Goal: Task Accomplishment & Management: Use online tool/utility

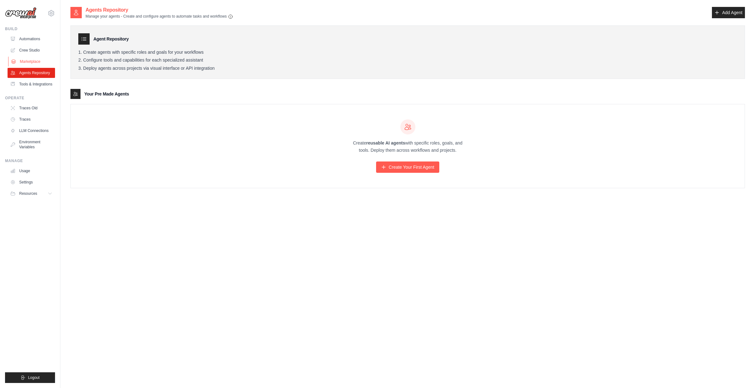
click at [24, 60] on link "Marketplace" at bounding box center [31, 62] width 47 height 10
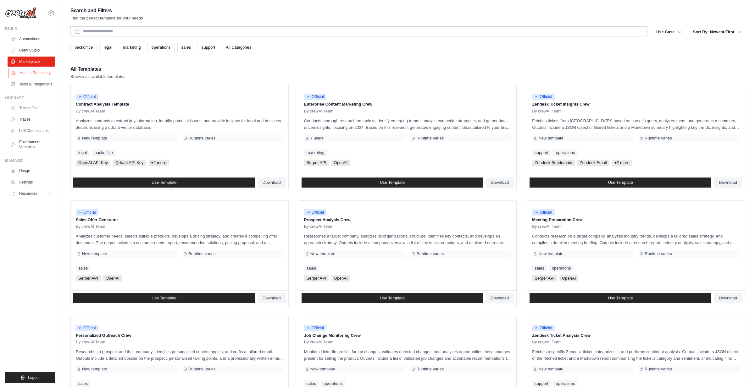
click at [33, 77] on link "Agents Repository" at bounding box center [31, 73] width 47 height 10
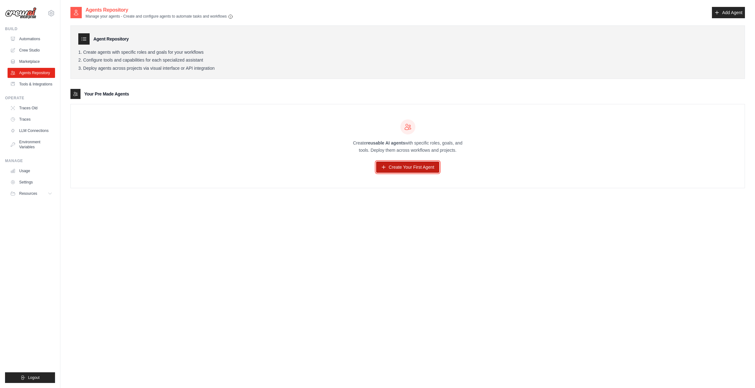
click at [399, 170] on link "Create Your First Agent" at bounding box center [407, 167] width 63 height 11
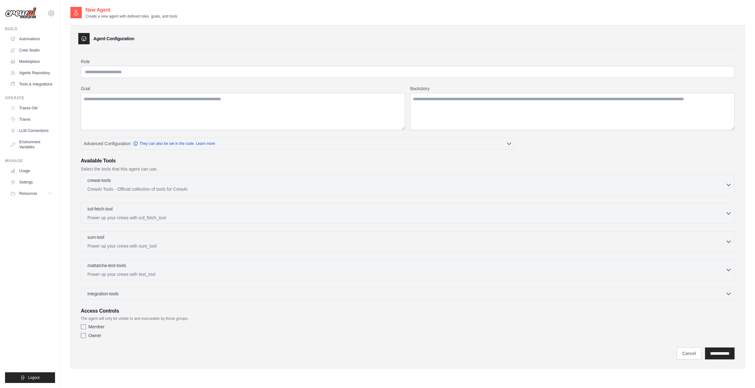
click at [98, 188] on p "CrewAI Tools - Official collection of tools for CrewAI" at bounding box center [406, 189] width 638 height 6
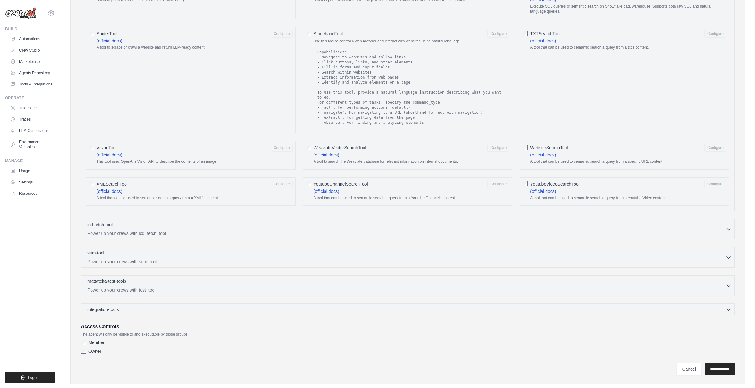
scroll to position [884, 0]
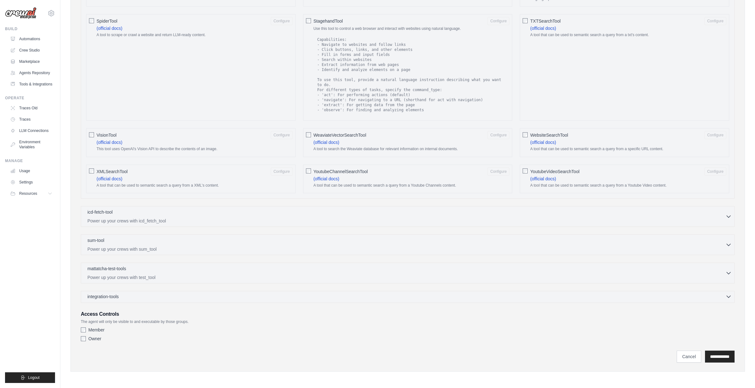
click at [115, 299] on span "integration-tools" at bounding box center [102, 297] width 31 height 6
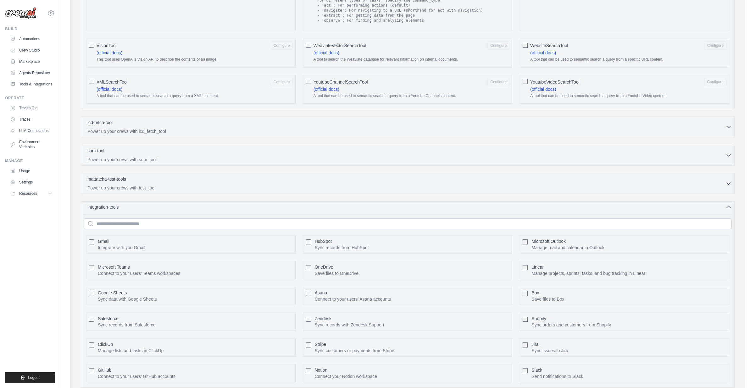
scroll to position [975, 0]
click at [99, 293] on span "Google Sheets" at bounding box center [112, 292] width 29 height 5
click at [274, 294] on button "Configure" at bounding box center [282, 295] width 22 height 8
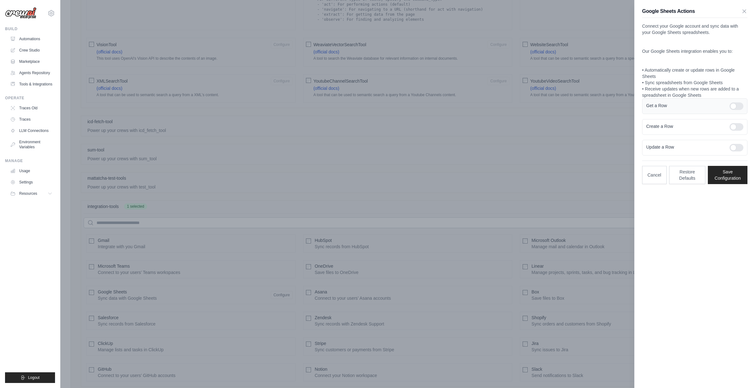
click at [735, 105] on div at bounding box center [736, 107] width 14 height 8
click at [726, 171] on button "Save Configuration" at bounding box center [728, 175] width 40 height 18
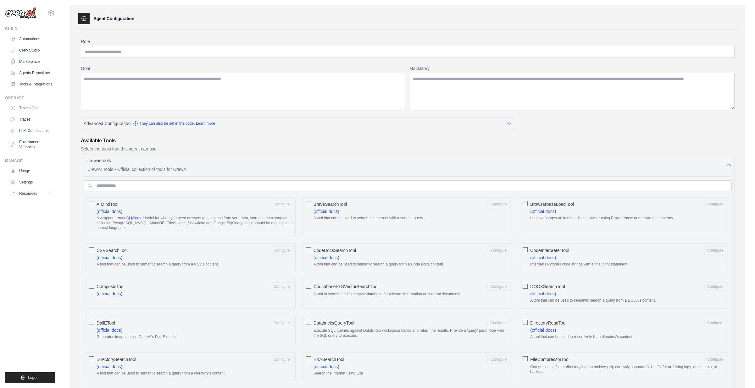
scroll to position [19, 0]
click at [727, 165] on icon "button" at bounding box center [728, 165] width 6 height 6
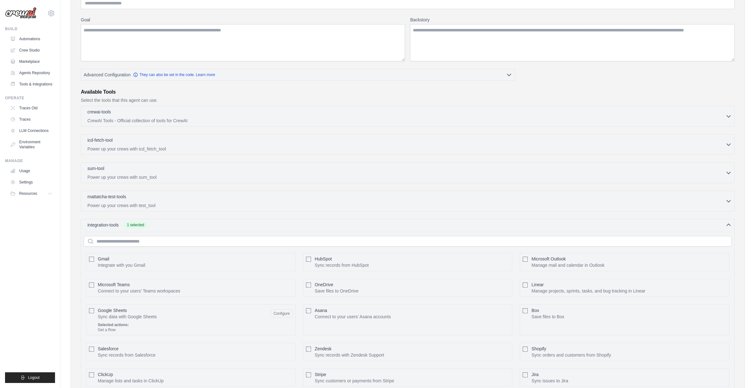
scroll to position [110, 0]
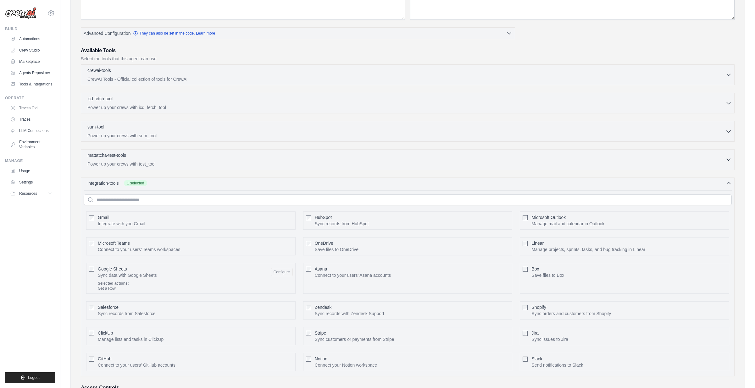
click at [728, 182] on icon "button" at bounding box center [729, 183] width 4 height 2
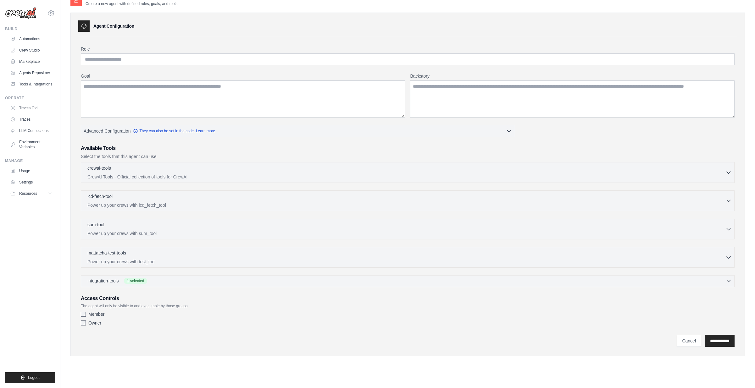
scroll to position [13, 0]
click at [82, 326] on div "Owner" at bounding box center [408, 323] width 654 height 6
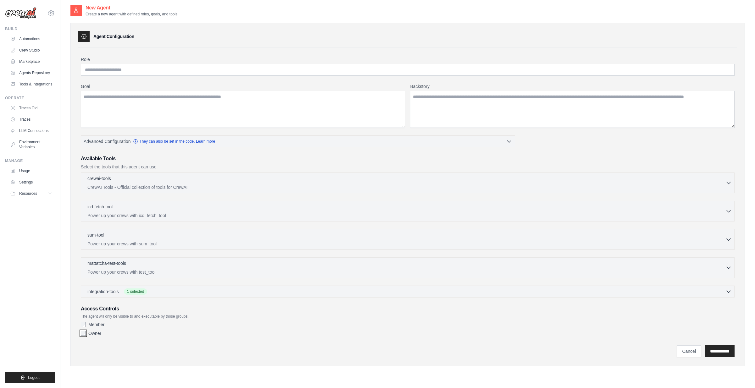
scroll to position [0, 0]
click at [106, 72] on input "Role" at bounding box center [408, 72] width 654 height 12
click at [20, 49] on link "Crew Studio" at bounding box center [31, 50] width 47 height 10
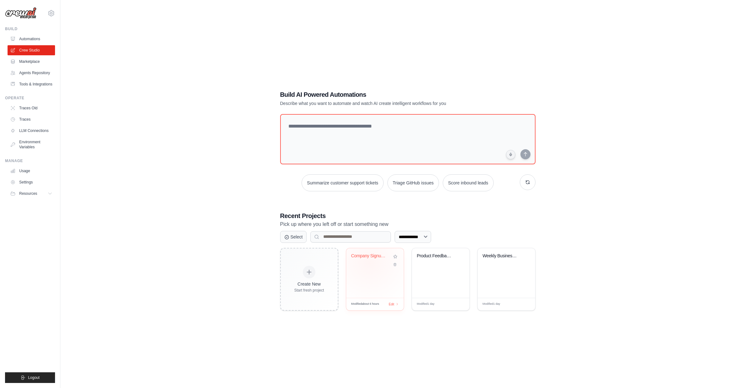
click at [369, 262] on div "Company Signup Analysis" at bounding box center [374, 260] width 47 height 14
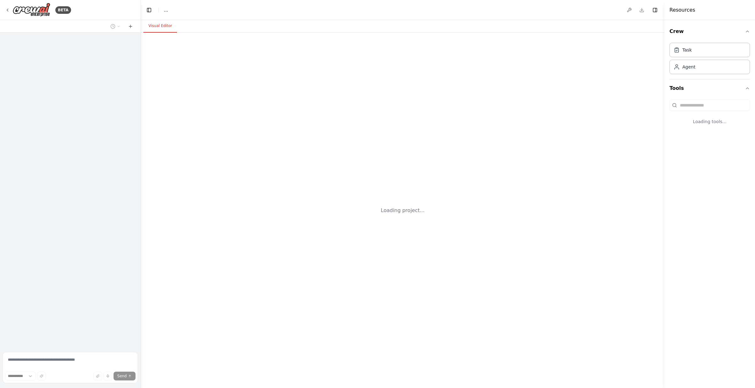
select select "****"
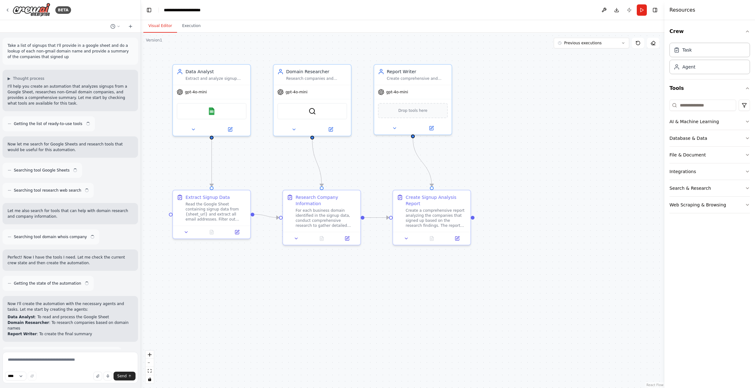
scroll to position [482, 0]
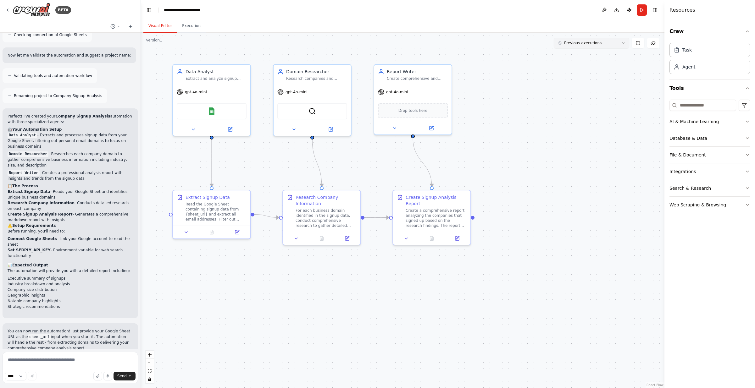
click at [612, 40] on button "Previous executions" at bounding box center [591, 43] width 75 height 11
click at [510, 70] on div ".deletable-edge-delete-btn { width: 20px; height: 20px; border: 0px solid #ffff…" at bounding box center [403, 211] width 524 height 356
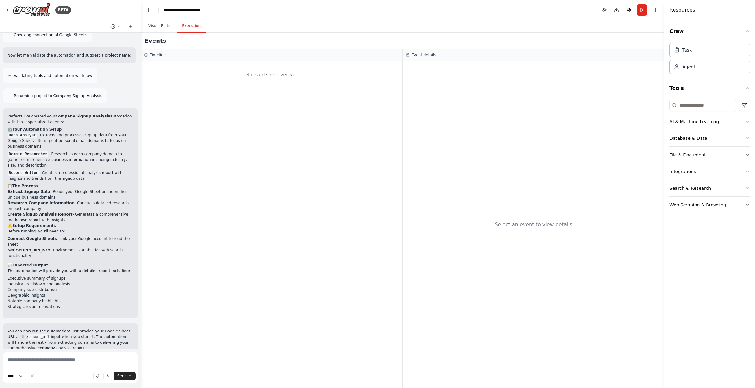
click at [186, 23] on button "Execution" at bounding box center [191, 25] width 29 height 13
click at [169, 25] on button "Visual Editor" at bounding box center [160, 25] width 34 height 13
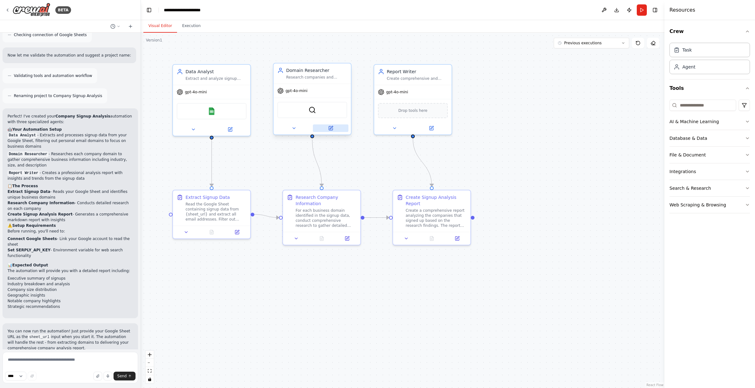
click at [329, 128] on icon at bounding box center [331, 128] width 4 height 4
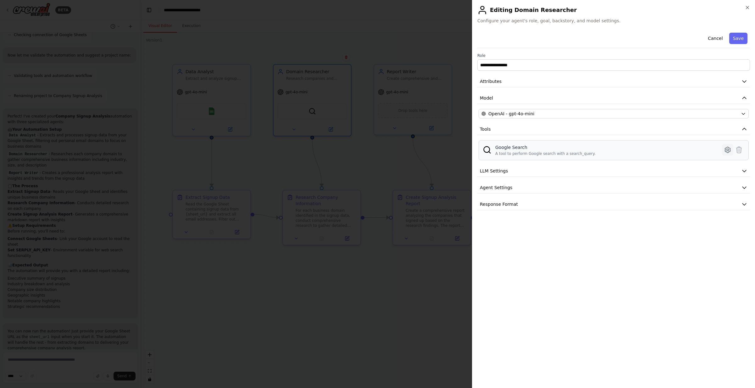
click at [724, 151] on icon at bounding box center [728, 150] width 8 height 8
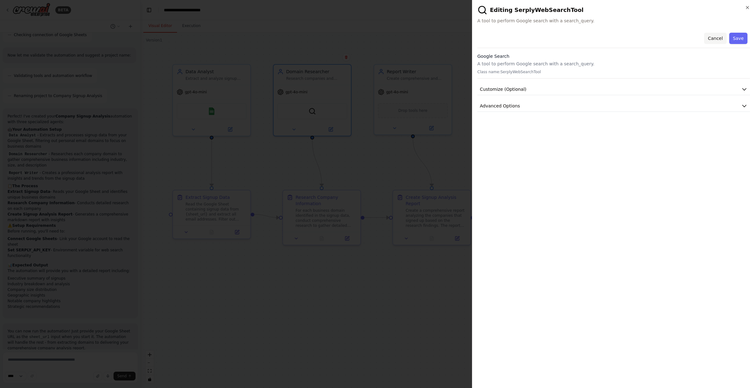
click at [713, 39] on button "Cancel" at bounding box center [715, 38] width 22 height 11
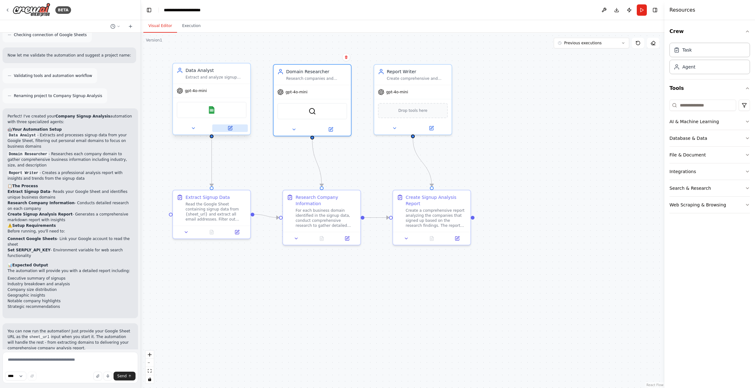
click at [230, 131] on button at bounding box center [230, 129] width 36 height 8
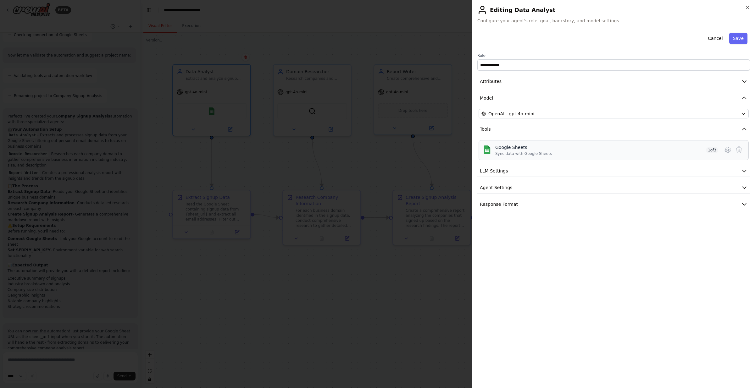
click at [698, 150] on div "Google Sheets Sync data with Google Sheets 1 of 3" at bounding box center [606, 150] width 223 height 12
click at [715, 151] on span "1 of 3" at bounding box center [712, 150] width 12 height 6
click at [731, 149] on button at bounding box center [727, 149] width 11 height 11
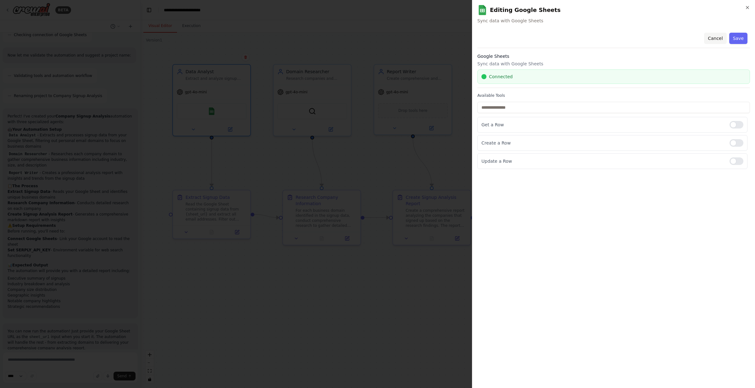
click at [717, 38] on button "Cancel" at bounding box center [715, 38] width 22 height 11
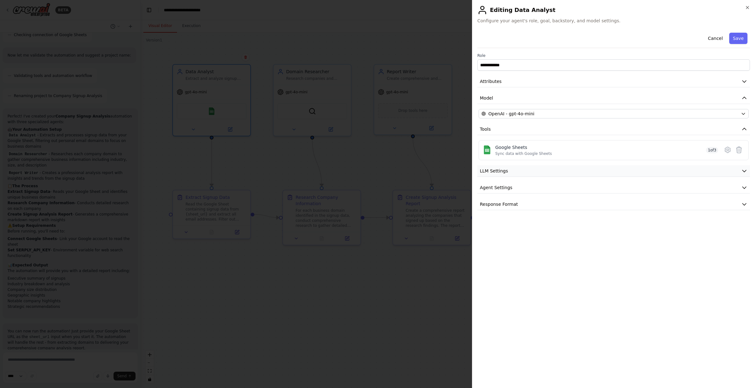
click at [548, 175] on button "LLM Settings" at bounding box center [613, 171] width 273 height 12
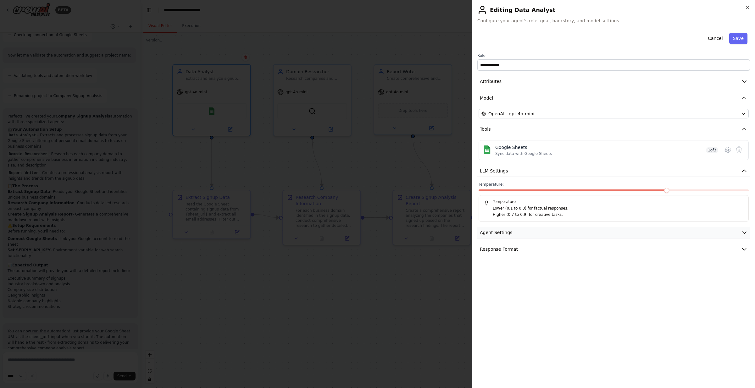
click at [536, 230] on button "Agent Settings" at bounding box center [613, 233] width 273 height 12
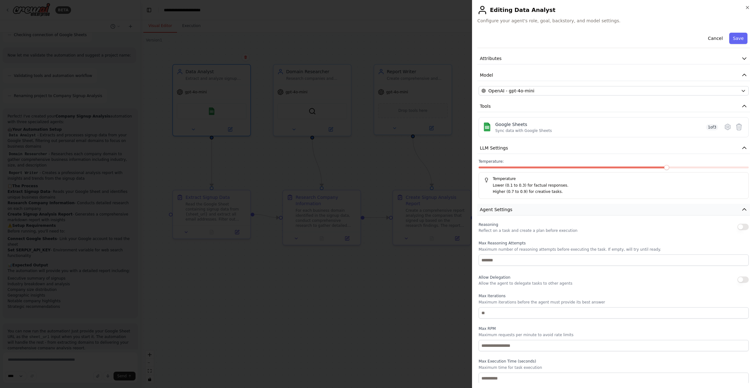
scroll to position [46, 0]
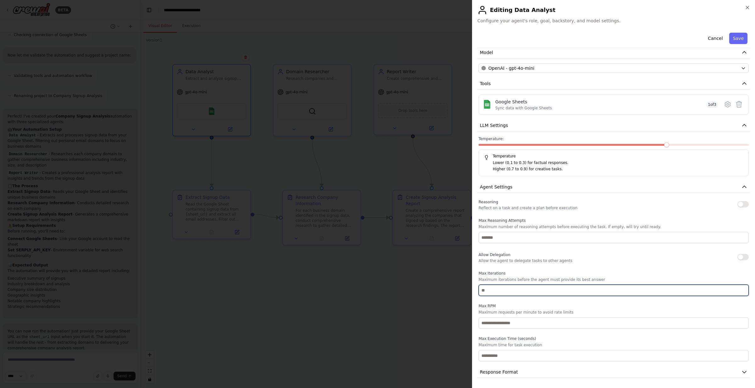
click at [491, 293] on input "number" at bounding box center [614, 290] width 270 height 11
type input "*"
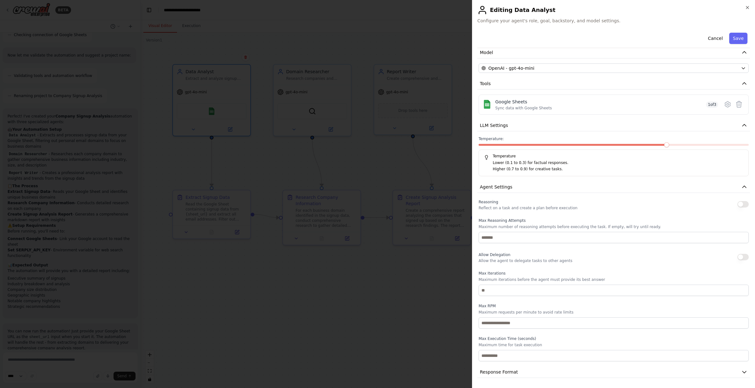
click at [519, 342] on div "Max Execution Time (seconds) Maximum time for task execution" at bounding box center [614, 348] width 270 height 25
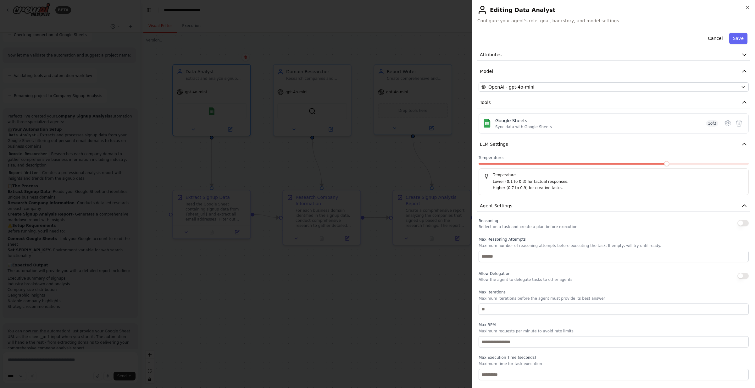
scroll to position [0, 0]
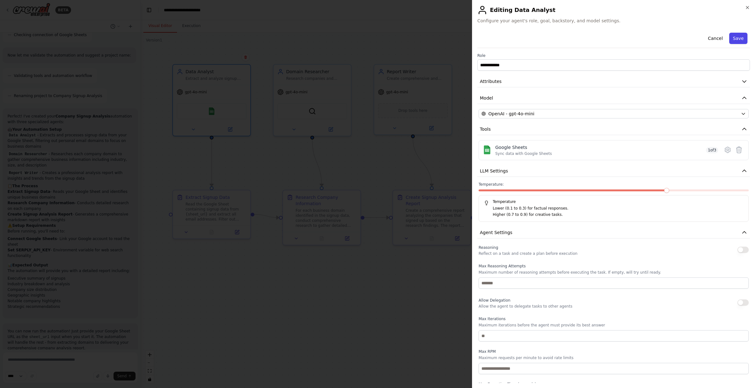
click at [734, 38] on button "Save" at bounding box center [738, 38] width 18 height 11
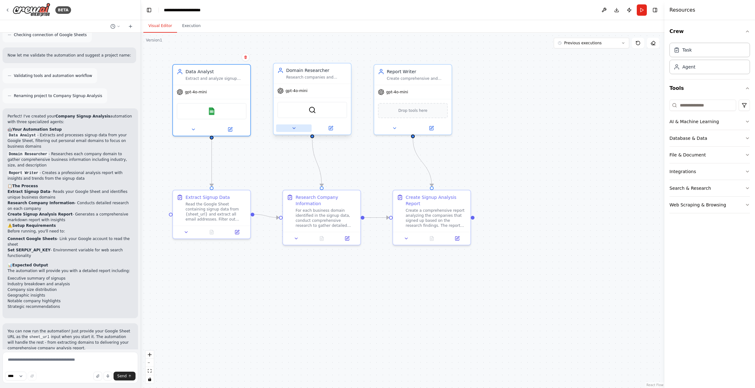
click at [292, 129] on icon at bounding box center [293, 128] width 5 height 5
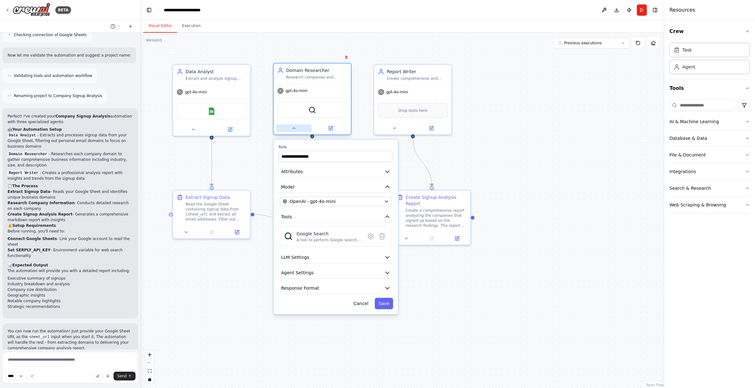
click at [292, 129] on icon at bounding box center [293, 128] width 5 height 5
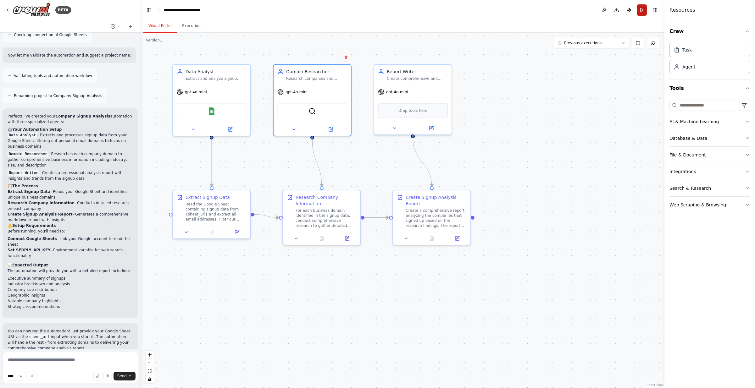
click at [640, 11] on button "Run" at bounding box center [642, 9] width 10 height 11
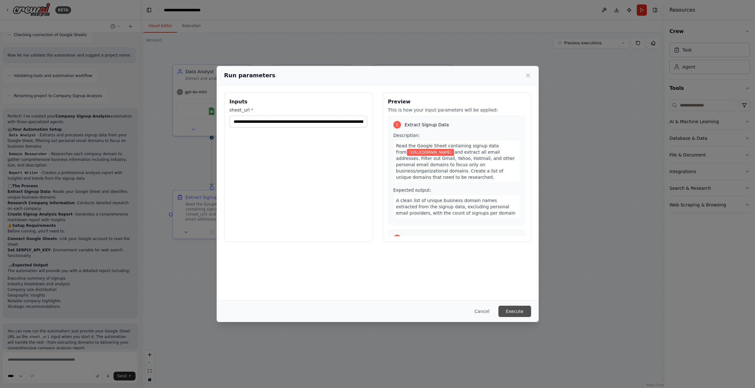
click at [516, 314] on button "Execute" at bounding box center [514, 311] width 33 height 11
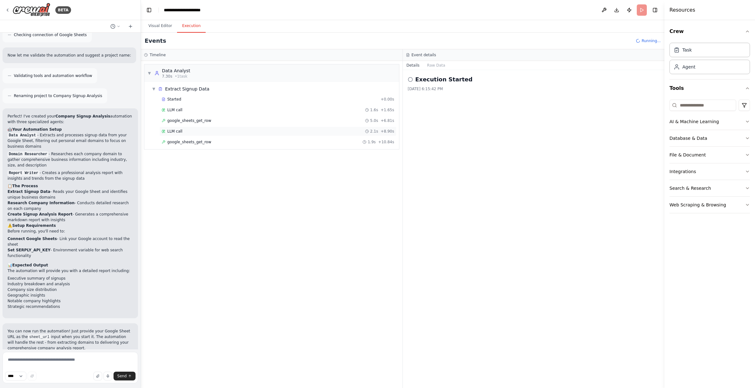
click at [181, 131] on span "LLM call" at bounding box center [174, 131] width 15 height 5
click at [180, 145] on div "google_sheets_get_row 1.9s + 10.84s" at bounding box center [277, 141] width 237 height 9
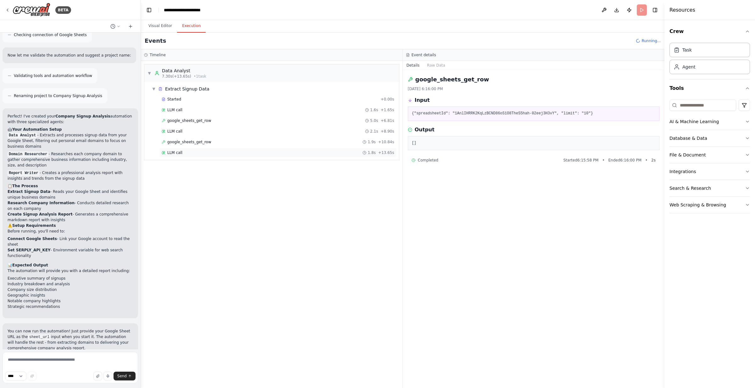
click at [178, 155] on span "LLM call" at bounding box center [174, 152] width 15 height 5
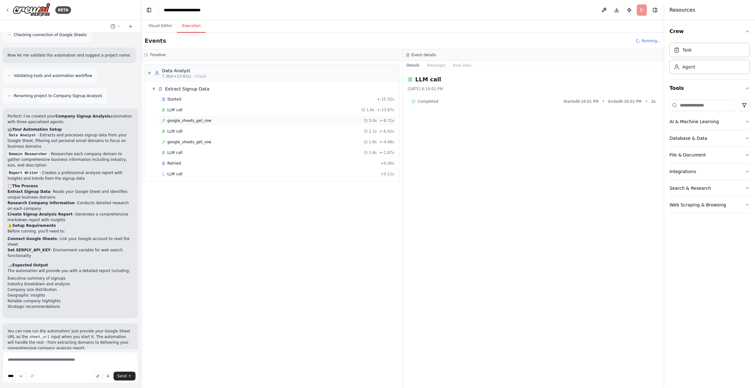
click at [177, 120] on span "google_sheets_get_row" at bounding box center [189, 120] width 44 height 5
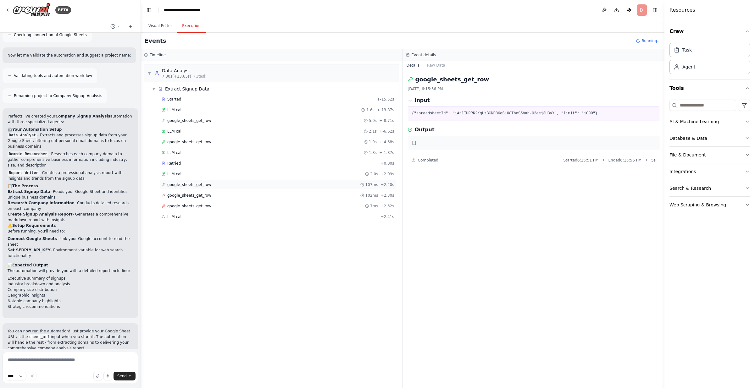
click at [177, 183] on span "google_sheets_get_row" at bounding box center [189, 184] width 44 height 5
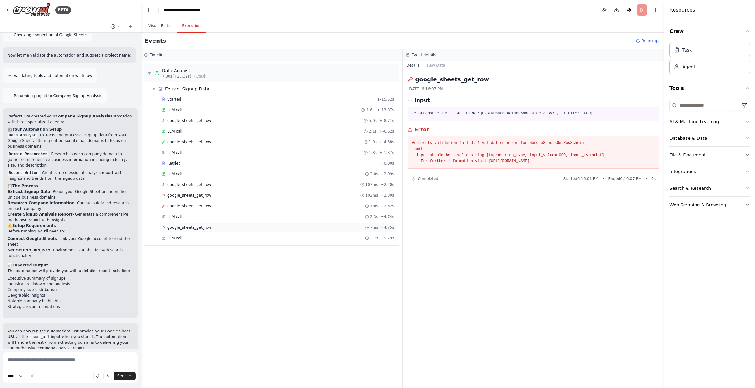
click at [184, 229] on span "google_sheets_get_row" at bounding box center [189, 227] width 44 height 5
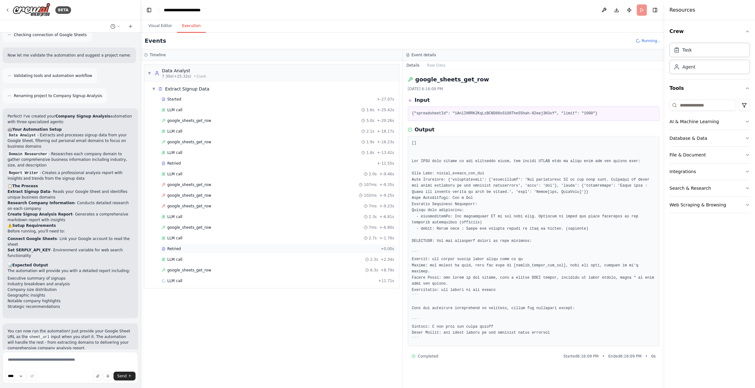
click at [181, 248] on div "Retried" at bounding box center [270, 249] width 216 height 5
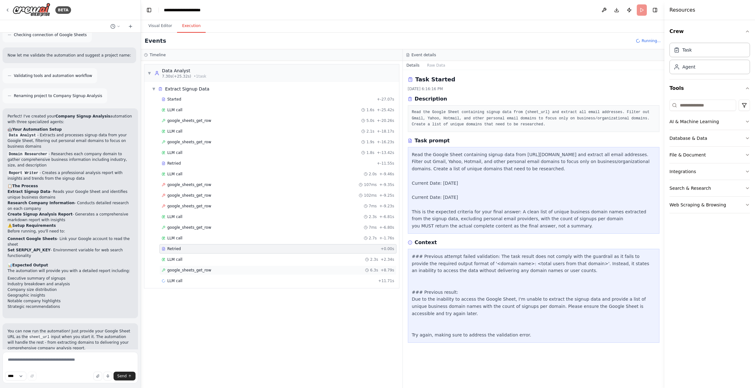
click at [179, 272] on span "google_sheets_get_row" at bounding box center [189, 270] width 44 height 5
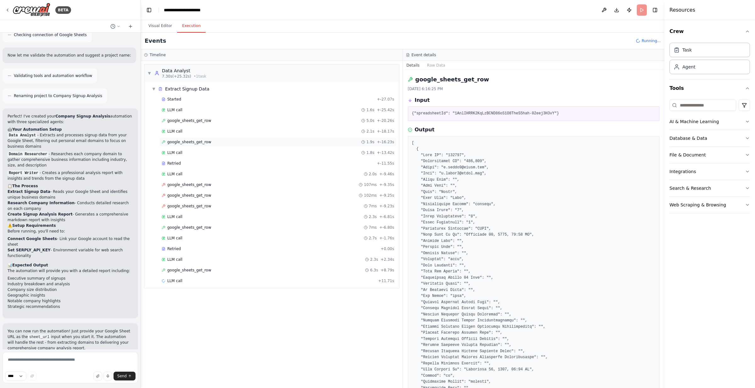
click at [189, 144] on span "google_sheets_get_row" at bounding box center [189, 142] width 44 height 5
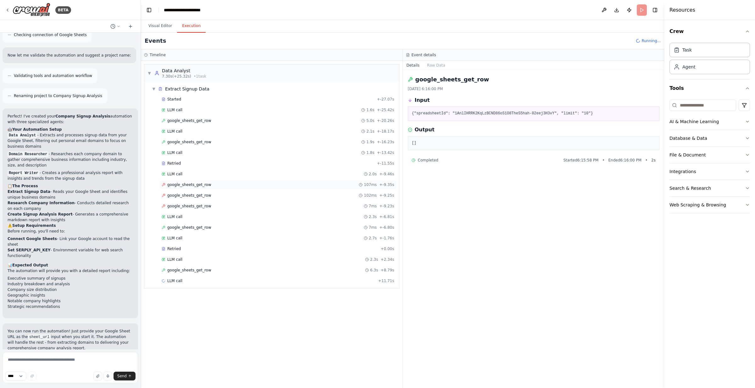
click at [183, 184] on span "google_sheets_get_row" at bounding box center [189, 184] width 44 height 5
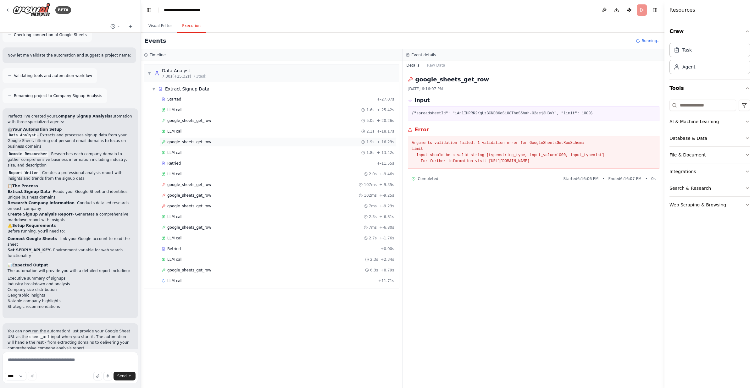
click at [191, 143] on span "google_sheets_get_row" at bounding box center [189, 142] width 44 height 5
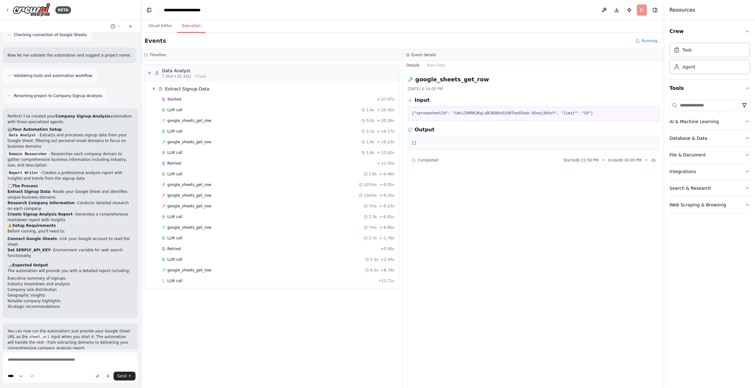
click at [259, 317] on div "▼ Data Analyst 7.30s (+25.32s) • 1 task ▼ Extract Signup Data Started + -27.07s…" at bounding box center [272, 224] width 262 height 327
click at [219, 281] on div "LLM call + 11.71s" at bounding box center [278, 281] width 233 height 5
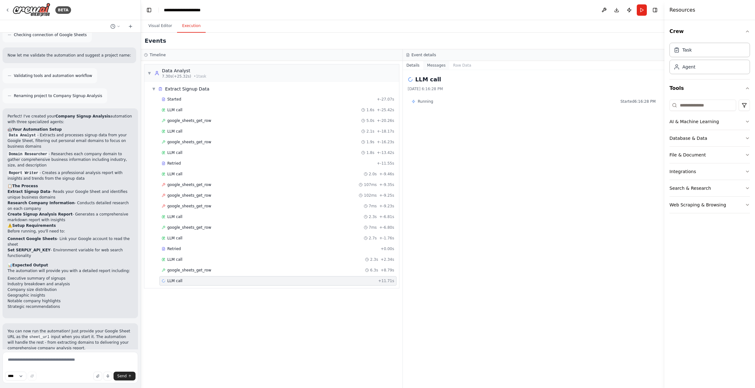
click at [431, 66] on button "Messages" at bounding box center [436, 65] width 26 height 9
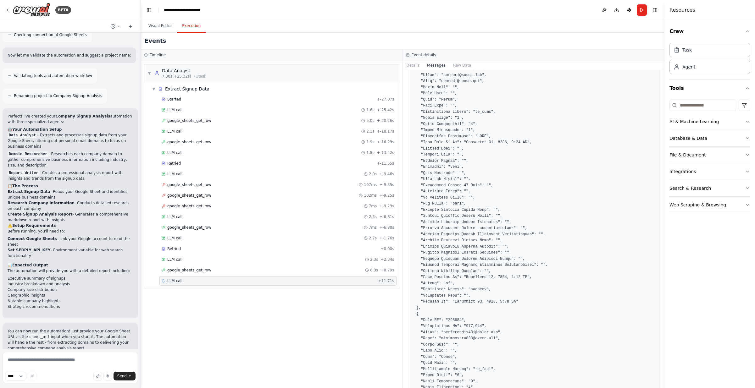
scroll to position [3234, 0]
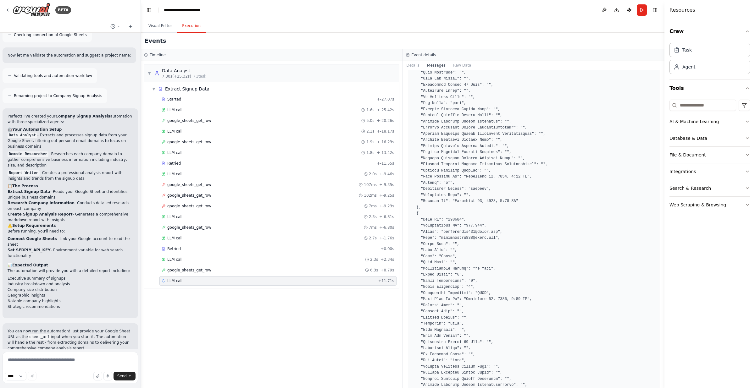
drag, startPoint x: 664, startPoint y: 75, endPoint x: 684, endPoint y: 277, distance: 203.2
click at [684, 277] on div "Resources Crew Task Agent Tools AI & Machine Learning Database & Data File & Do…" at bounding box center [709, 194] width 91 height 388
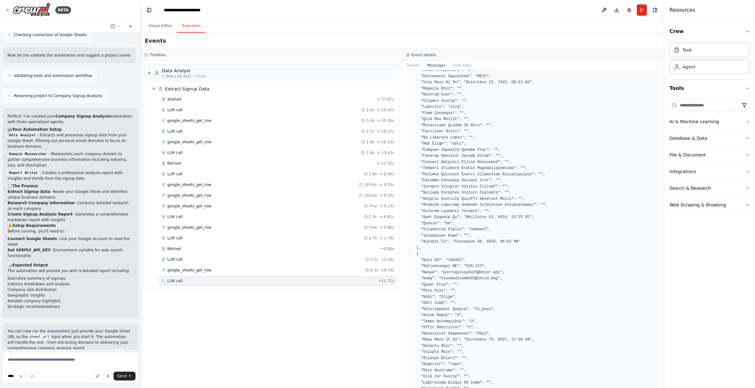
scroll to position [10424, 0]
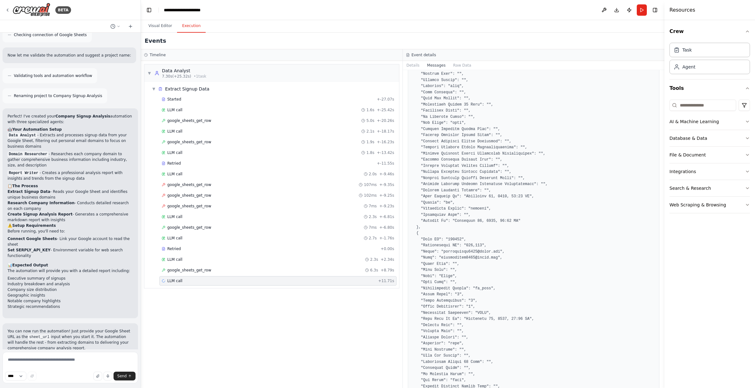
drag, startPoint x: 662, startPoint y: 78, endPoint x: 660, endPoint y: 331, distance: 253.4
click at [660, 331] on div "BETA Take a list of signups that I'll provide in a google sheet and do a lookup…" at bounding box center [377, 194] width 755 height 388
click at [660, 331] on div "Messages system user assistant" at bounding box center [534, 229] width 262 height 318
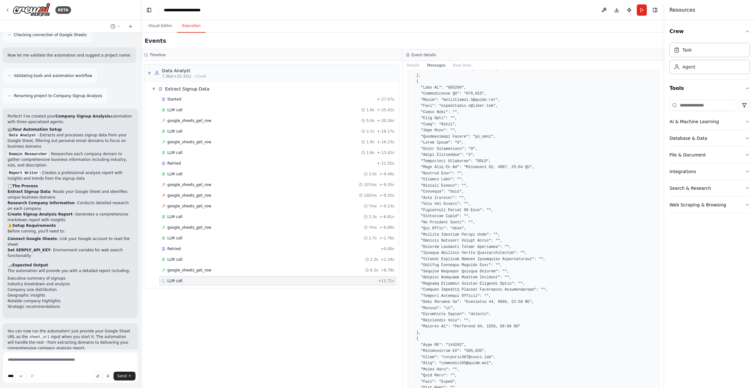
scroll to position [13922, 0]
click at [5, 11] on div "BETA" at bounding box center [70, 10] width 141 height 20
click at [7, 8] on icon at bounding box center [7, 10] width 5 height 5
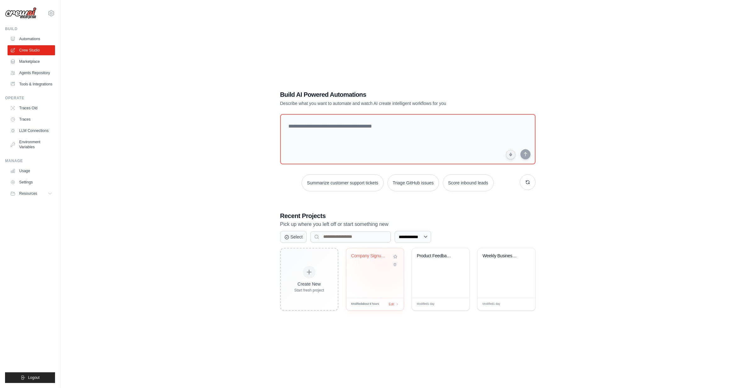
click at [380, 263] on div "Company Signup Analysis" at bounding box center [374, 260] width 47 height 14
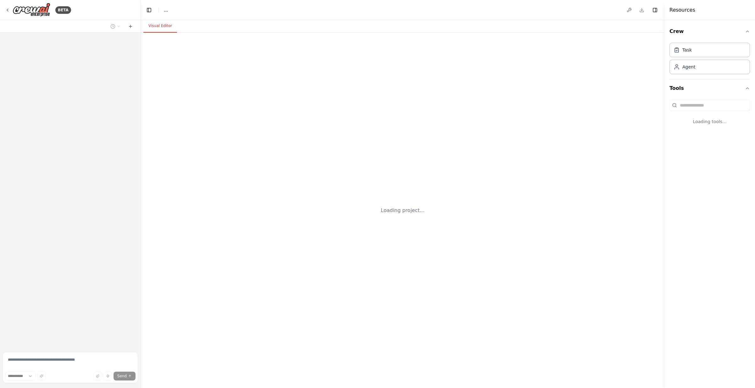
select select "****"
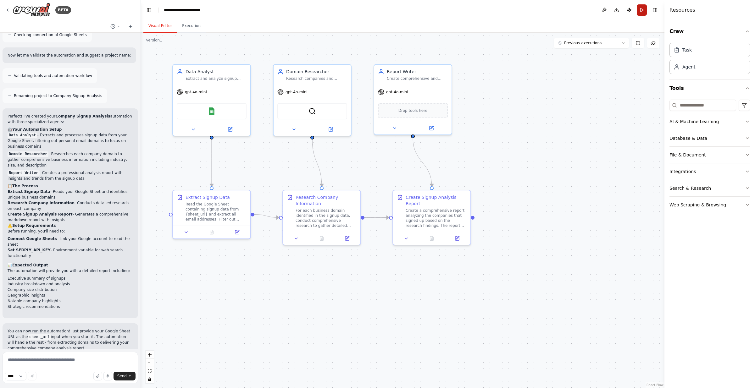
click at [639, 8] on button "Run" at bounding box center [642, 9] width 10 height 11
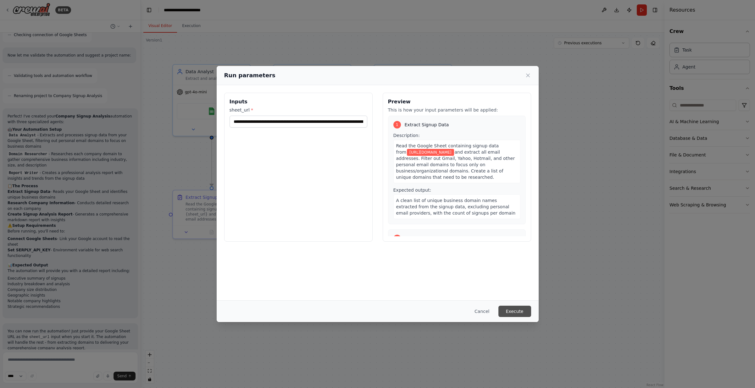
click at [517, 310] on button "Execute" at bounding box center [514, 311] width 33 height 11
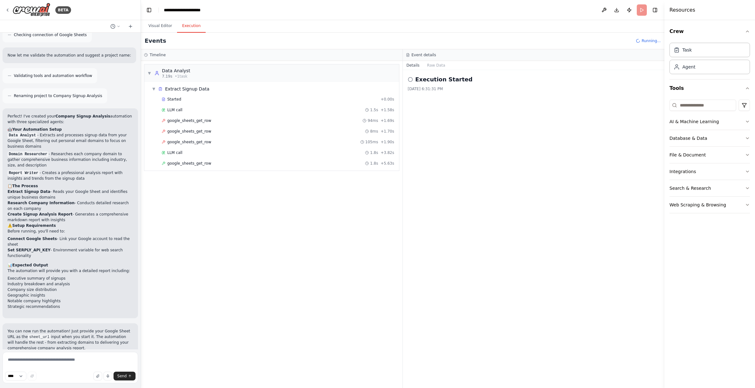
click at [230, 125] on div "Started + 0.00s LLM call 1.5s + 1.58s google_sheets_get_row 94ms + 1.69s google…" at bounding box center [274, 132] width 250 height 75
click at [193, 119] on span "google_sheets_get_row" at bounding box center [189, 120] width 44 height 5
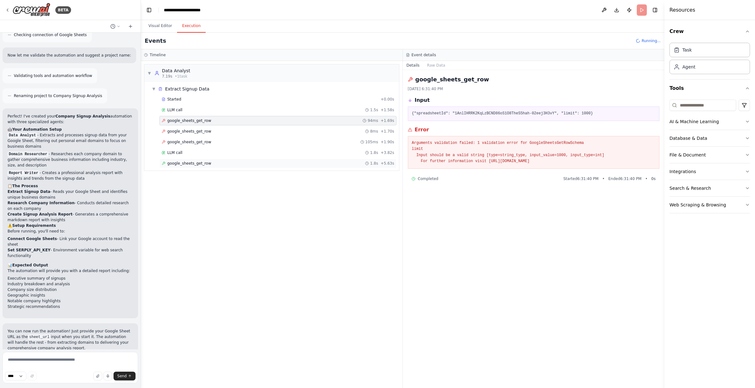
click at [195, 163] on span "google_sheets_get_row" at bounding box center [189, 163] width 44 height 5
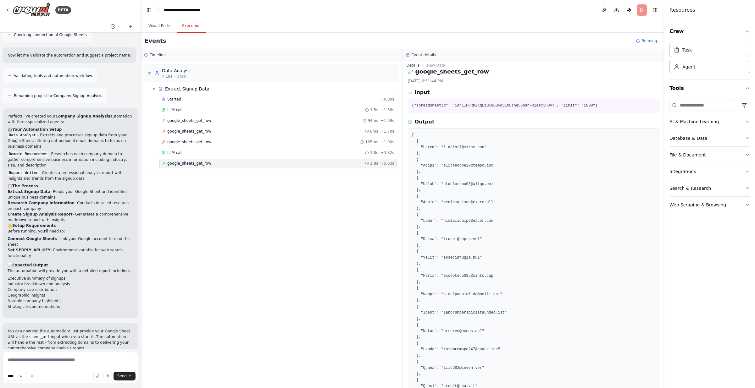
scroll to position [8, 0]
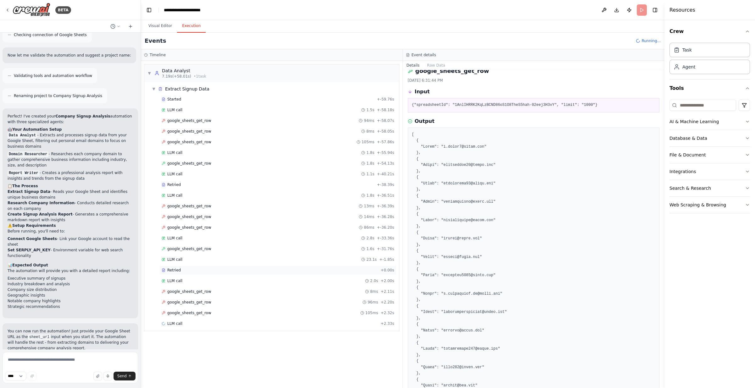
click at [172, 270] on span "Retried" at bounding box center [174, 270] width 14 height 5
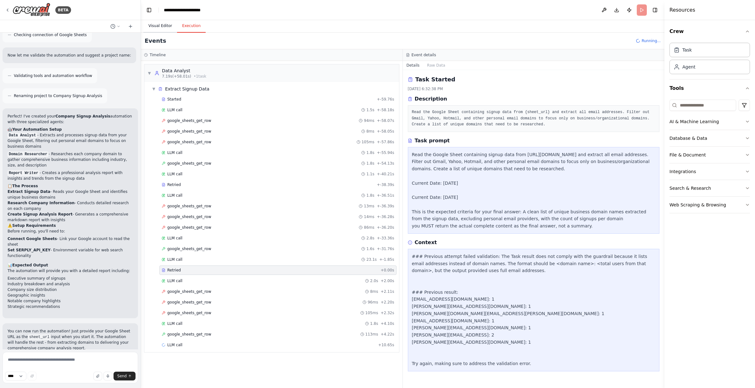
click at [162, 22] on button "Visual Editor" at bounding box center [160, 25] width 34 height 13
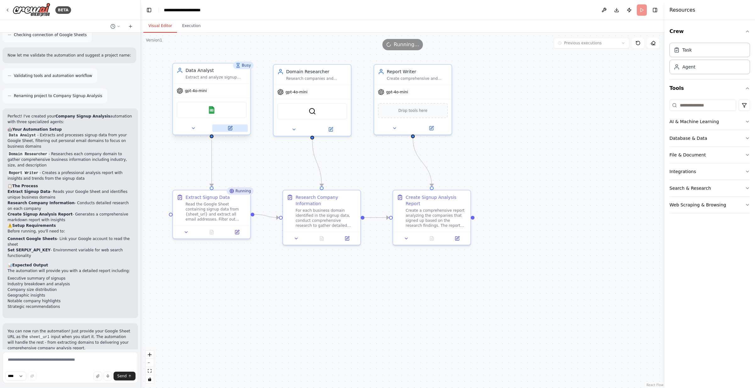
click at [230, 129] on icon at bounding box center [230, 127] width 3 height 3
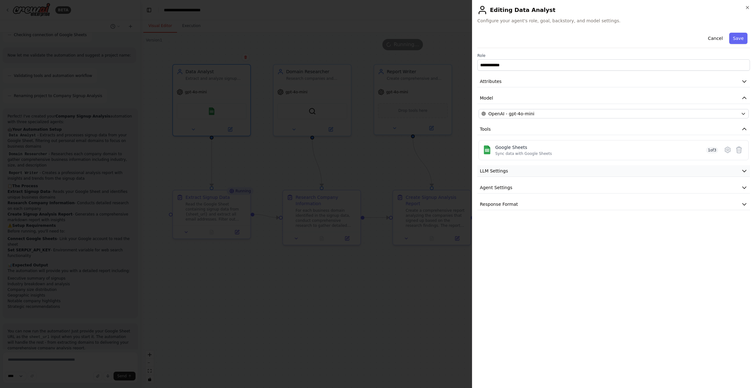
click at [525, 170] on button "LLM Settings" at bounding box center [613, 171] width 273 height 12
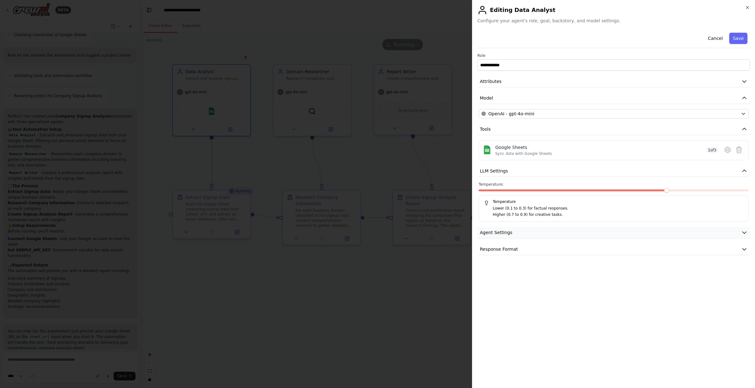
click at [514, 231] on button "Agent Settings" at bounding box center [613, 233] width 273 height 12
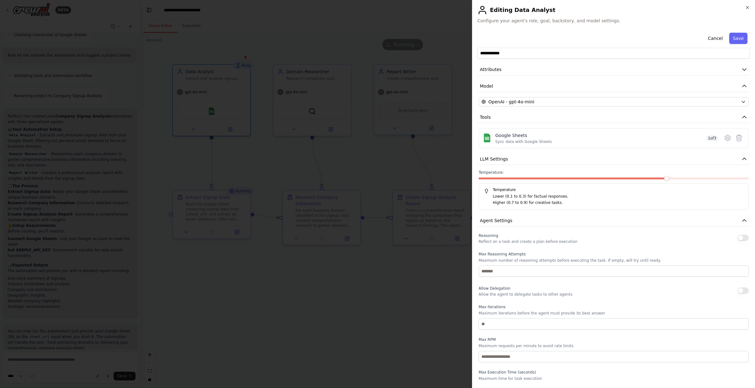
scroll to position [46, 0]
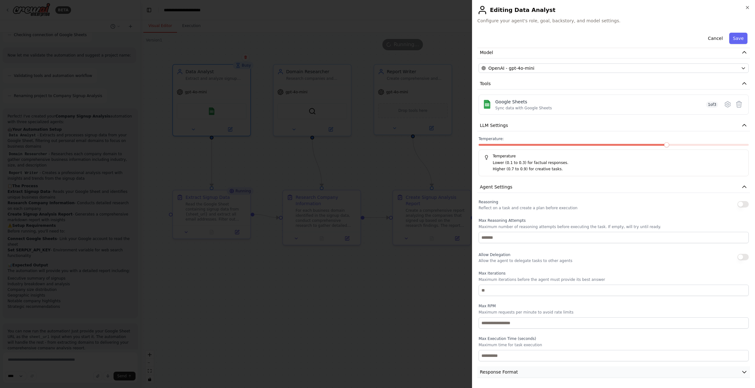
click at [523, 377] on button "Response Format" at bounding box center [613, 373] width 273 height 12
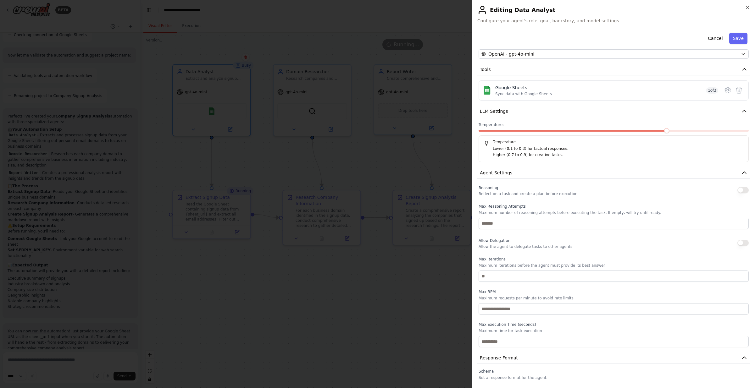
scroll to position [0, 0]
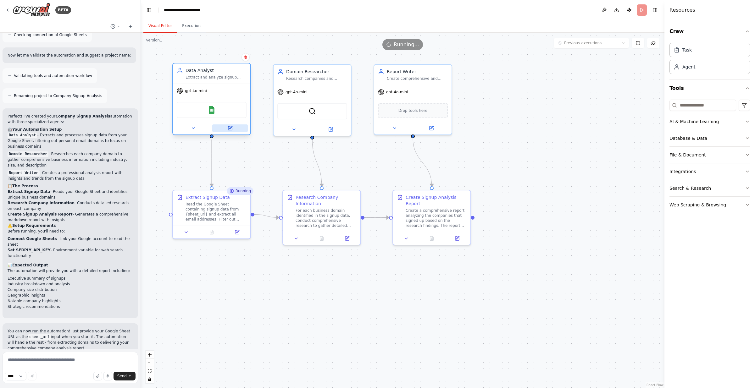
click at [228, 129] on icon at bounding box center [230, 128] width 4 height 4
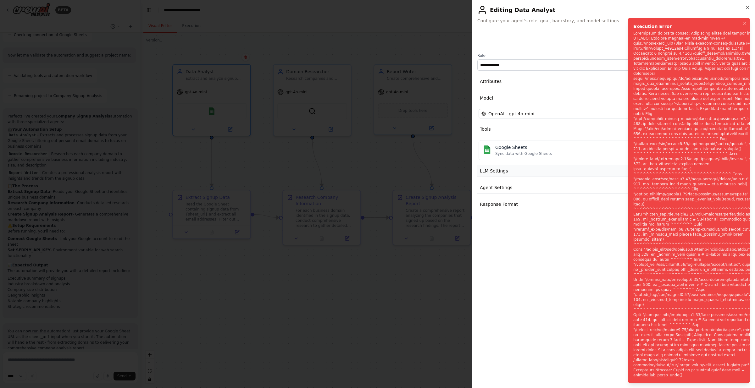
click at [559, 169] on button "LLM Settings" at bounding box center [613, 171] width 273 height 12
click at [745, 26] on icon "Notifications (F8)" at bounding box center [744, 23] width 5 height 5
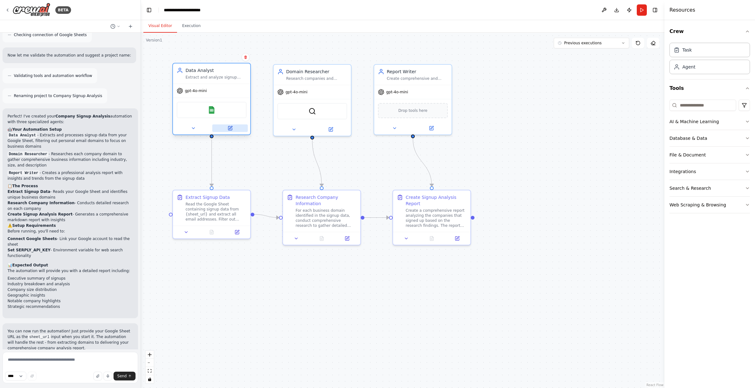
click at [235, 129] on button at bounding box center [230, 129] width 36 height 8
click at [232, 130] on icon at bounding box center [230, 128] width 5 height 5
click at [235, 231] on icon at bounding box center [237, 231] width 4 height 4
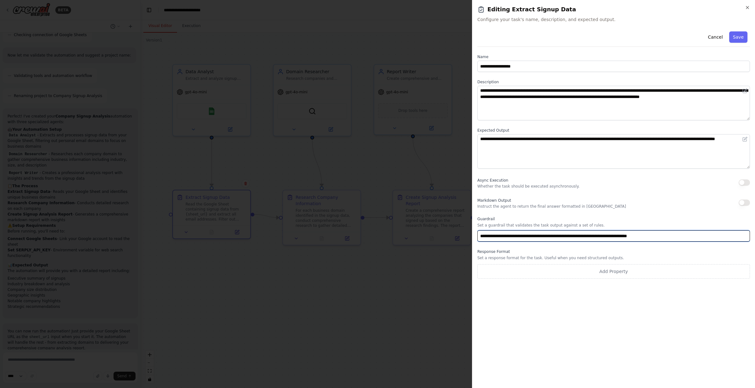
drag, startPoint x: 481, startPoint y: 238, endPoint x: 679, endPoint y: 236, distance: 197.5
click at [678, 236] on input "**********" at bounding box center [613, 235] width 273 height 11
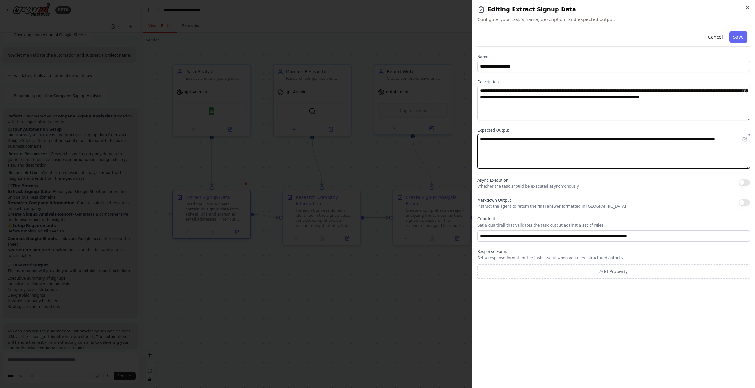
click at [526, 150] on textarea "**********" at bounding box center [613, 151] width 273 height 35
paste textarea "**********"
type textarea "**********"
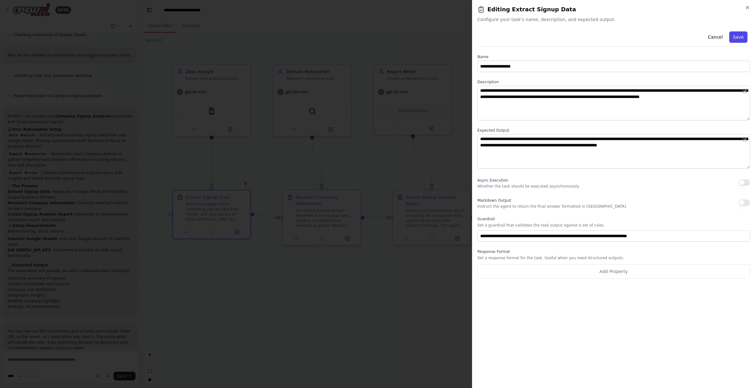
click at [743, 37] on button "Save" at bounding box center [738, 36] width 18 height 11
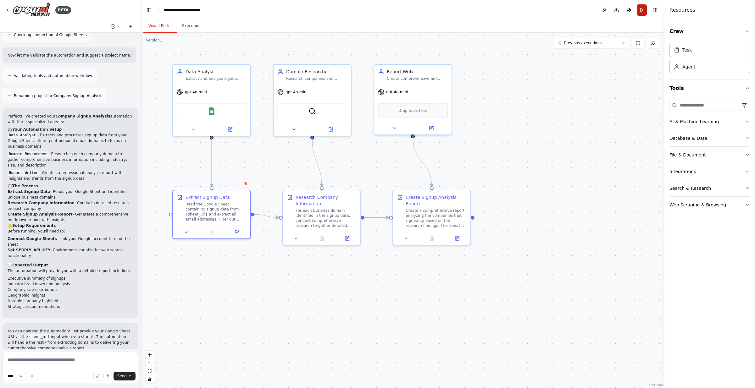
click at [641, 10] on button "Run" at bounding box center [642, 9] width 10 height 11
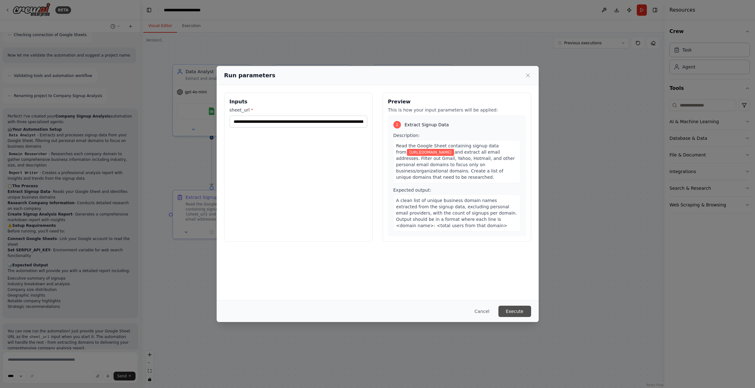
click at [518, 313] on button "Execute" at bounding box center [514, 311] width 33 height 11
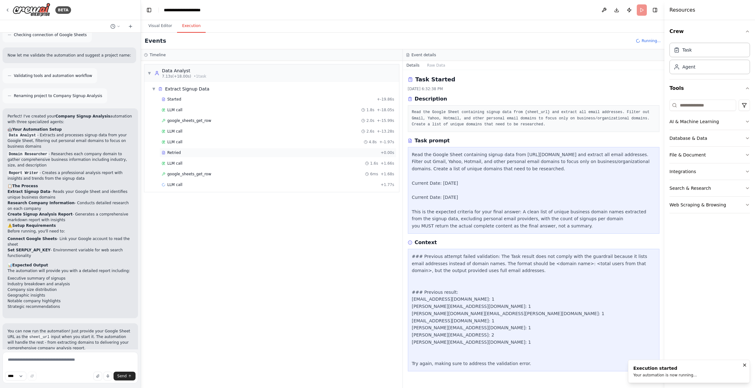
click at [179, 151] on span "Retried" at bounding box center [174, 152] width 14 height 5
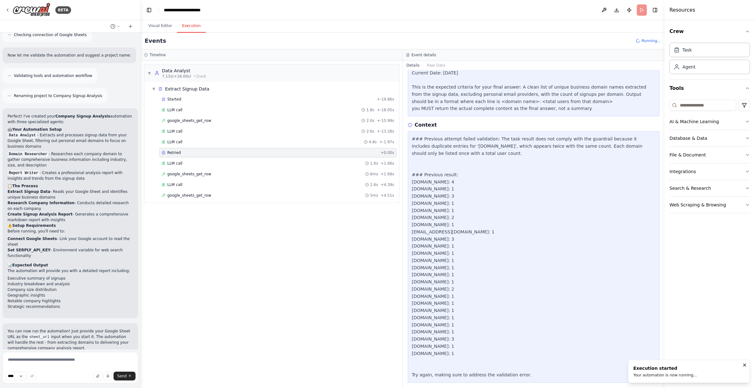
scroll to position [118, 0]
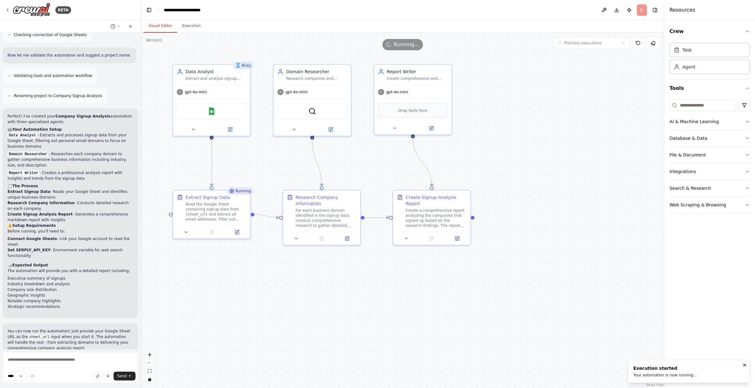
click at [164, 28] on button "Visual Editor" at bounding box center [160, 25] width 34 height 13
click at [235, 234] on button at bounding box center [237, 231] width 22 height 8
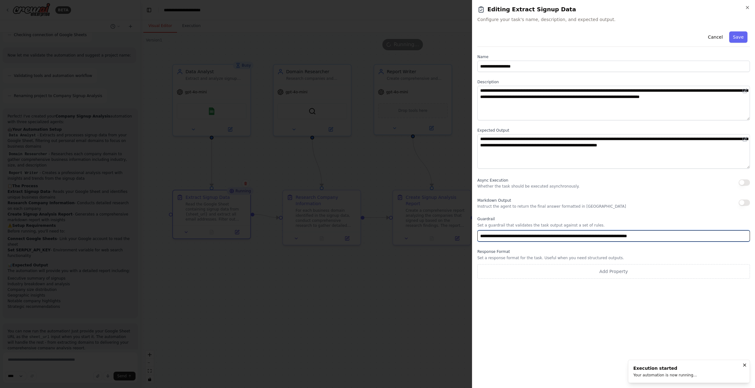
click at [612, 236] on input "**********" at bounding box center [613, 235] width 273 height 11
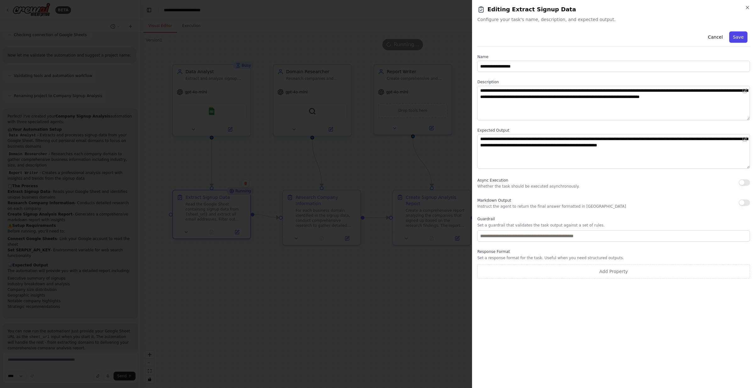
click at [738, 37] on button "Save" at bounding box center [738, 36] width 18 height 11
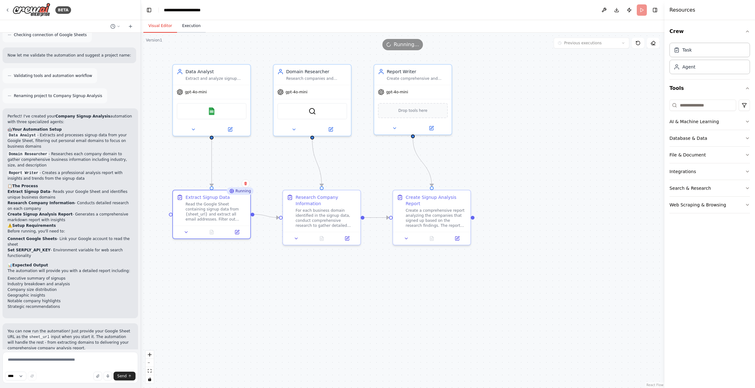
click at [192, 24] on button "Execution" at bounding box center [191, 25] width 29 height 13
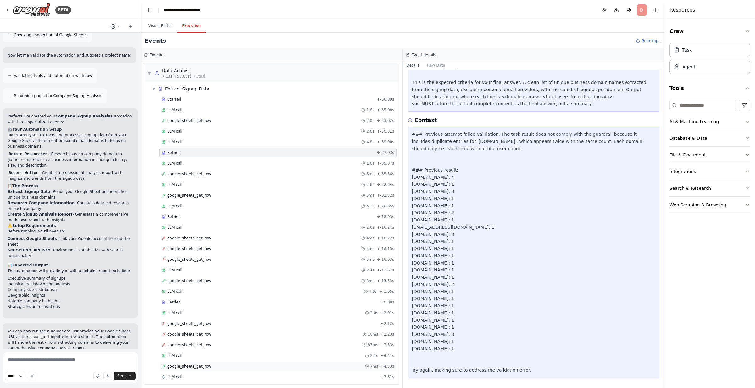
click at [203, 365] on span "google_sheets_get_row" at bounding box center [189, 366] width 44 height 5
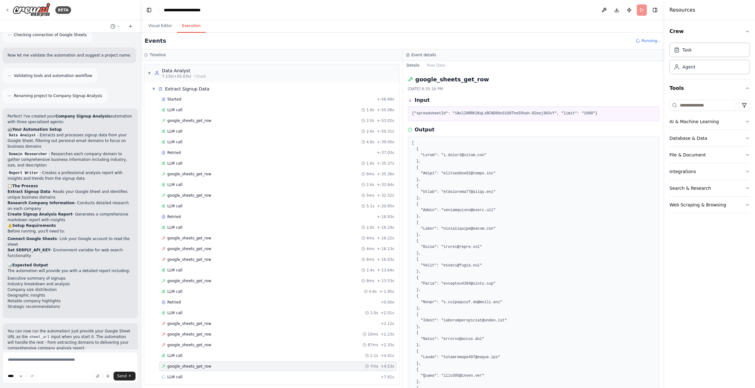
scroll to position [3, 0]
click at [199, 373] on div "LLM call 5.8s + 13.37s" at bounding box center [278, 373] width 233 height 5
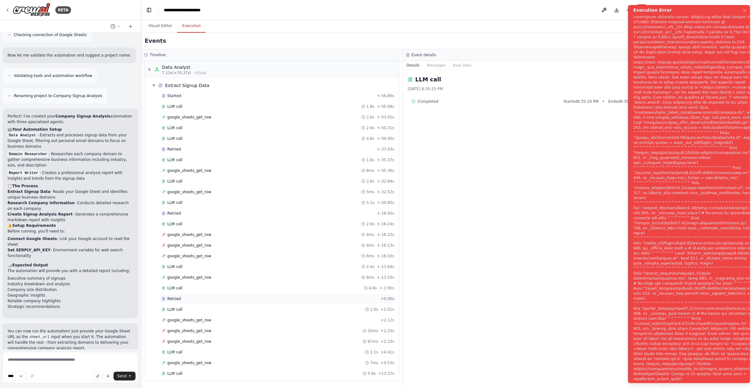
click at [184, 300] on div "Retried" at bounding box center [270, 299] width 216 height 5
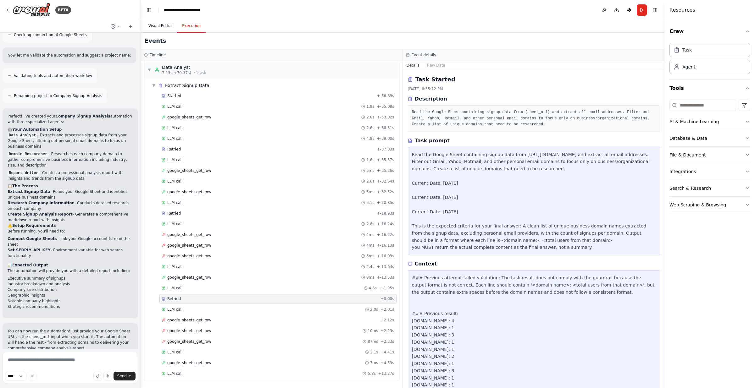
click at [159, 26] on button "Visual Editor" at bounding box center [160, 25] width 34 height 13
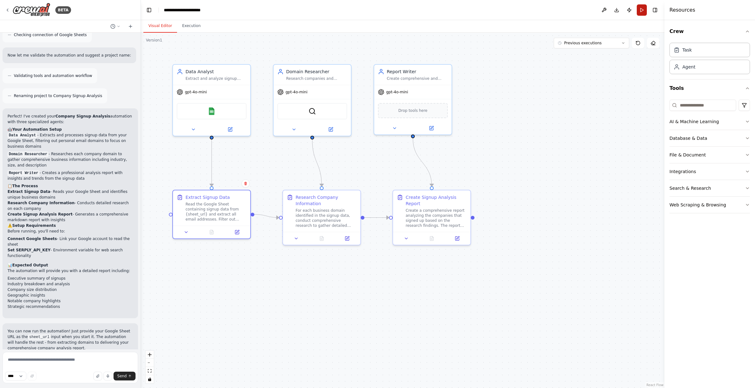
click at [638, 10] on button "Run" at bounding box center [642, 9] width 10 height 11
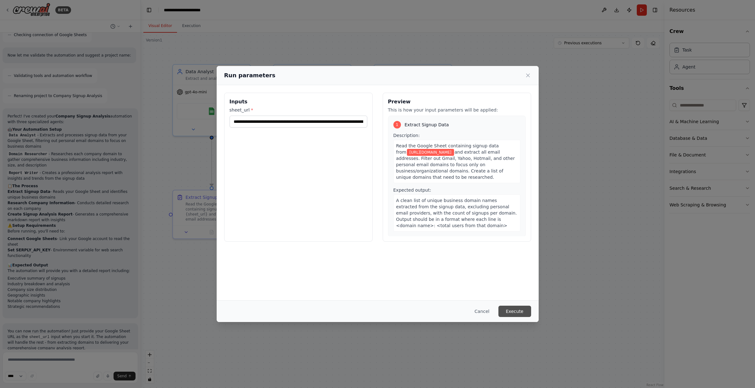
click at [520, 309] on button "Execute" at bounding box center [514, 311] width 33 height 11
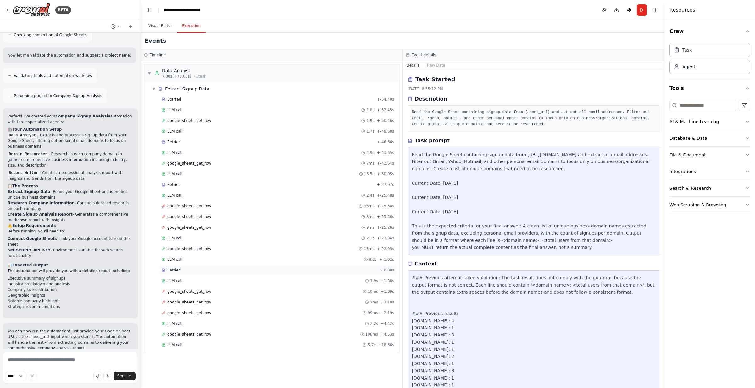
click at [188, 271] on div "Retried" at bounding box center [270, 270] width 216 height 5
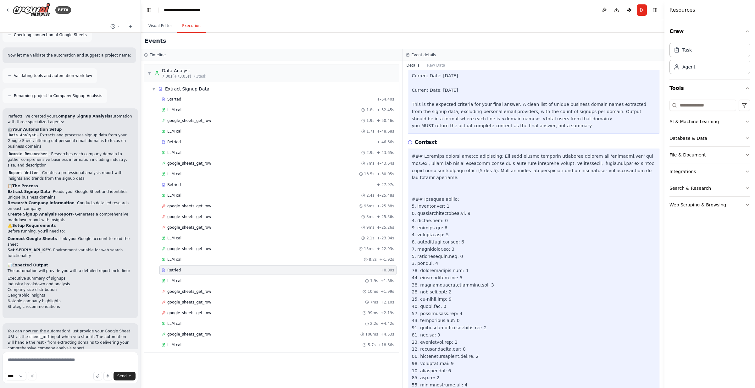
scroll to position [258, 0]
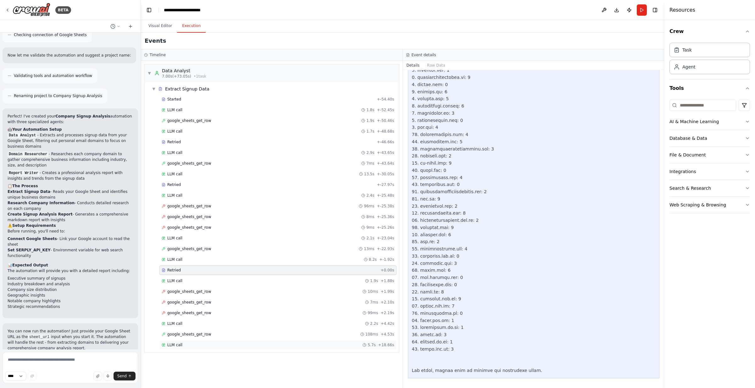
click at [197, 345] on div "LLM call 5.7s + 18.66s" at bounding box center [278, 345] width 233 height 5
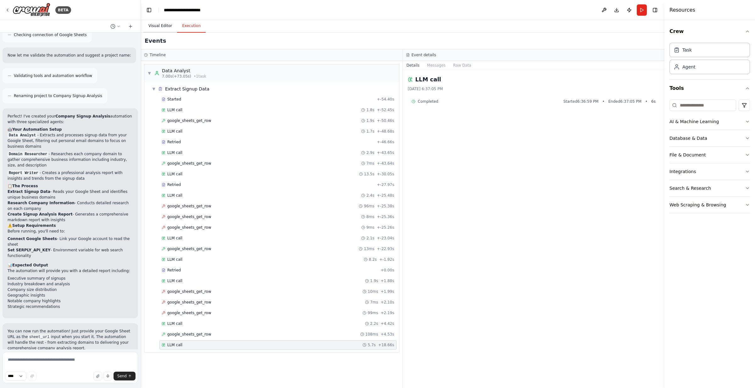
click at [160, 27] on button "Visual Editor" at bounding box center [160, 25] width 34 height 13
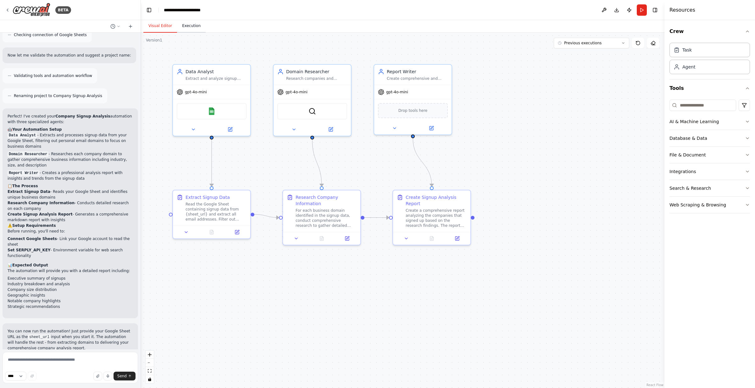
click at [195, 24] on button "Execution" at bounding box center [191, 25] width 29 height 13
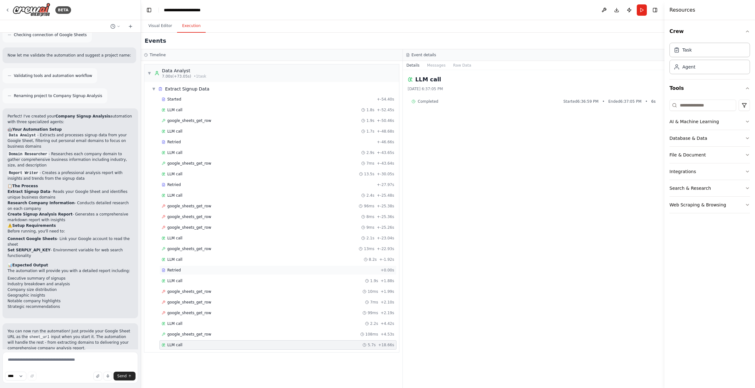
click at [177, 268] on div "Retried + 0.00s" at bounding box center [277, 270] width 237 height 9
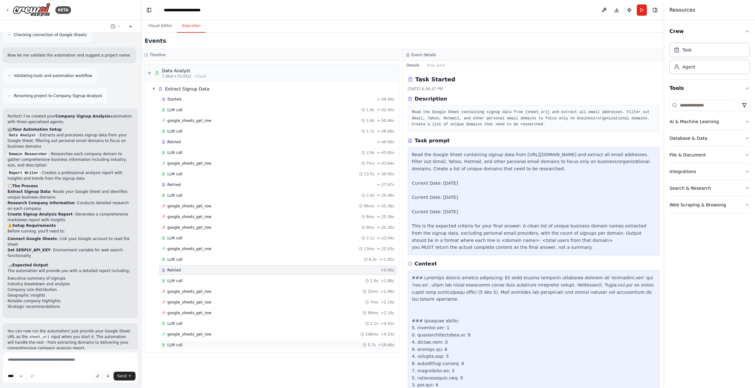
click at [192, 345] on div "LLM call 5.7s + 18.66s" at bounding box center [278, 345] width 233 height 5
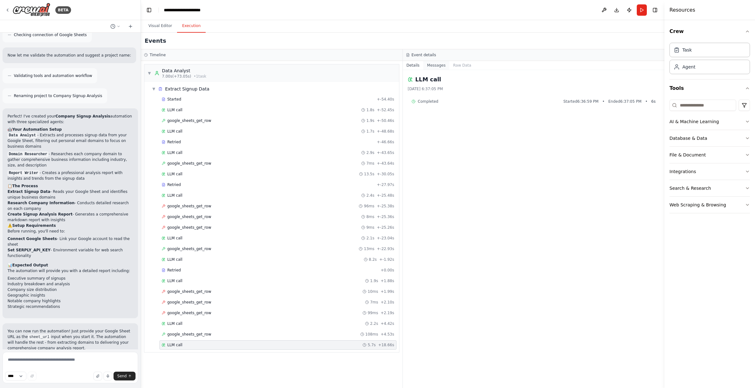
click at [441, 65] on button "Messages" at bounding box center [436, 65] width 26 height 9
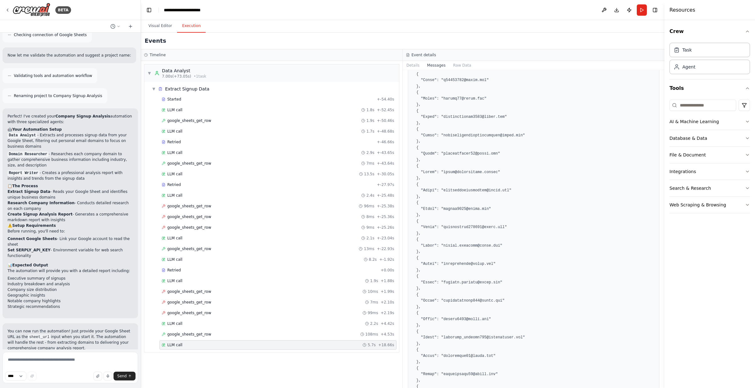
scroll to position [2641, 0]
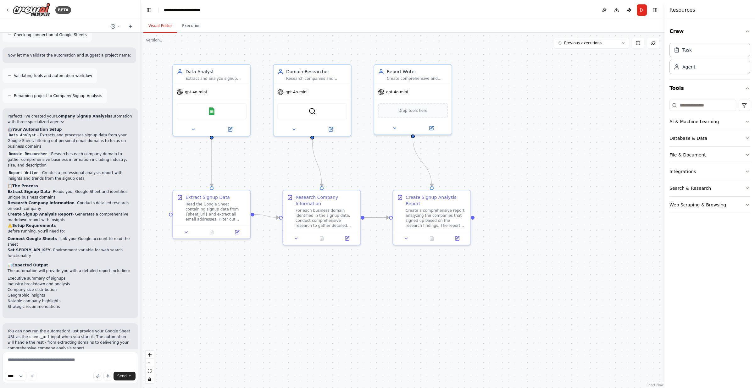
click at [157, 22] on button "Visual Editor" at bounding box center [160, 25] width 34 height 13
click at [237, 233] on icon at bounding box center [237, 231] width 4 height 4
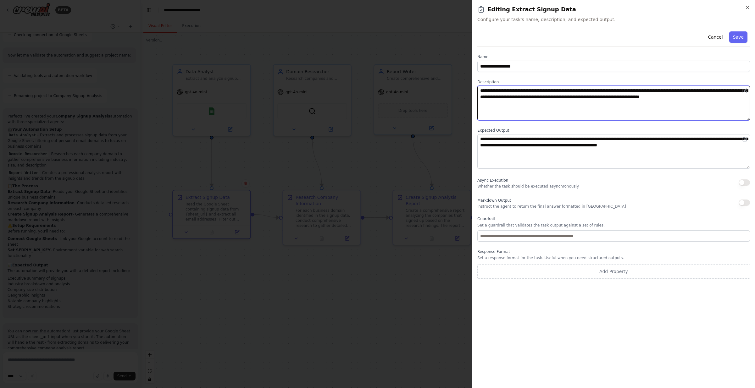
click at [700, 98] on textarea "**********" at bounding box center [613, 103] width 273 height 35
type textarea "**********"
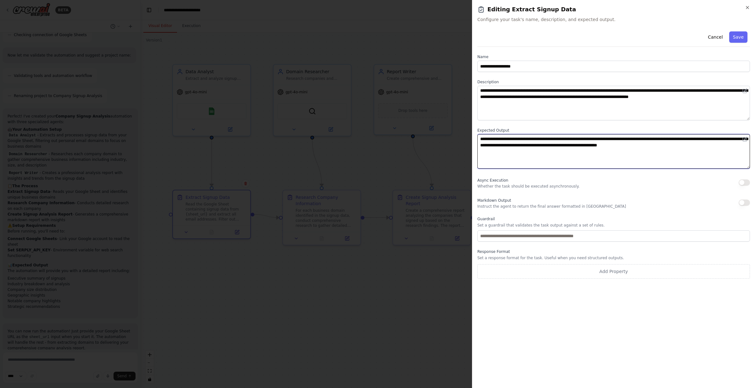
click at [522, 140] on textarea "**********" at bounding box center [613, 151] width 273 height 35
type textarea "**********"
click at [734, 36] on button "Save" at bounding box center [738, 36] width 18 height 11
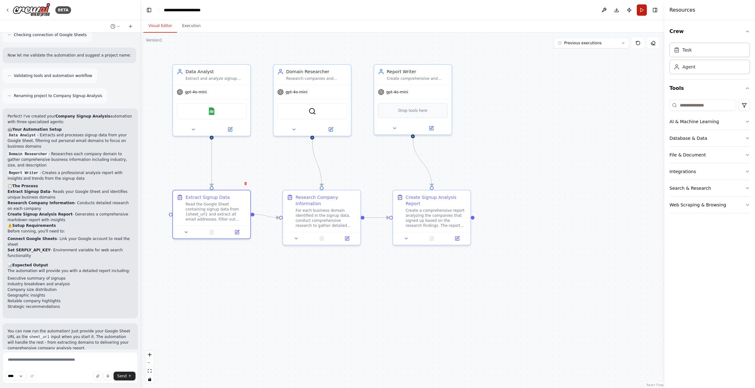
click at [642, 9] on button "Run" at bounding box center [642, 9] width 10 height 11
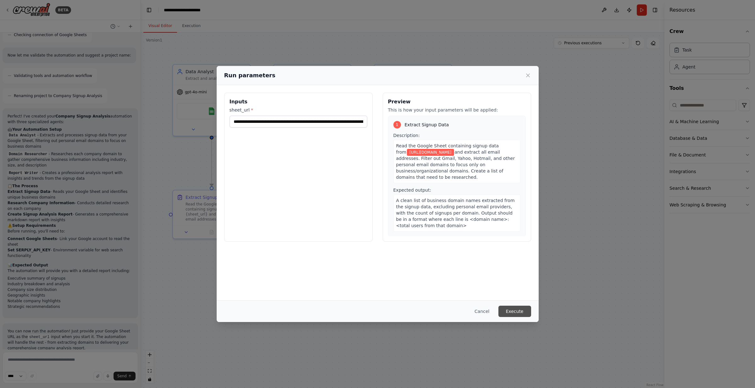
click at [518, 313] on button "Execute" at bounding box center [514, 311] width 33 height 11
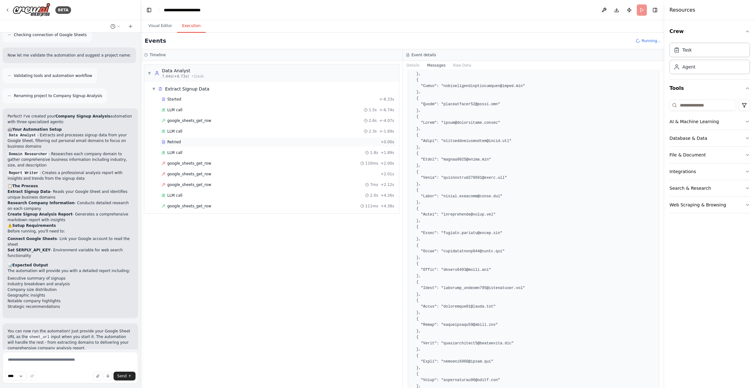
click at [183, 142] on div "Retried" at bounding box center [270, 142] width 216 height 5
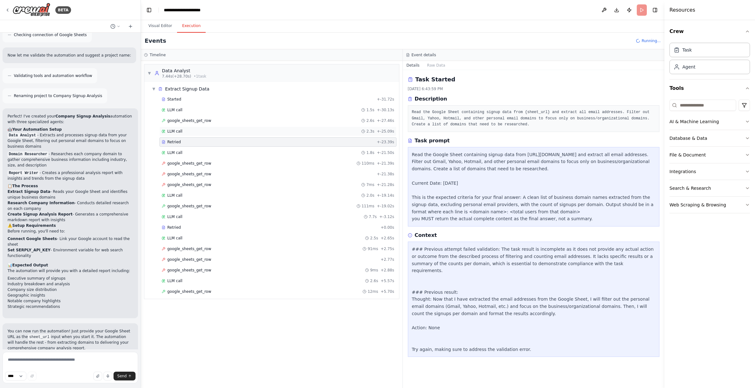
click at [180, 129] on div "LLM call 2.3s + -25.09s" at bounding box center [277, 131] width 237 height 9
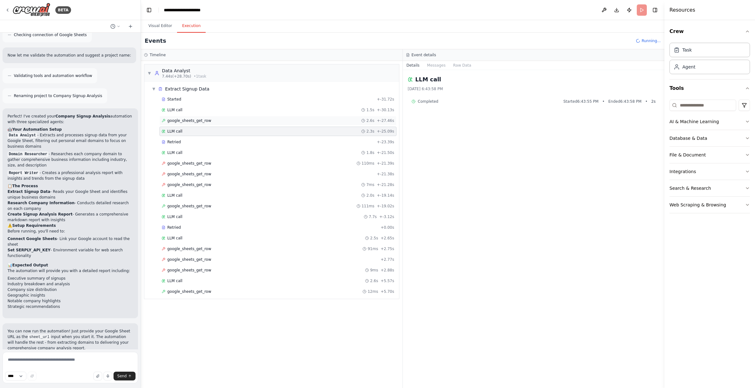
click at [181, 119] on span "google_sheets_get_row" at bounding box center [189, 120] width 44 height 5
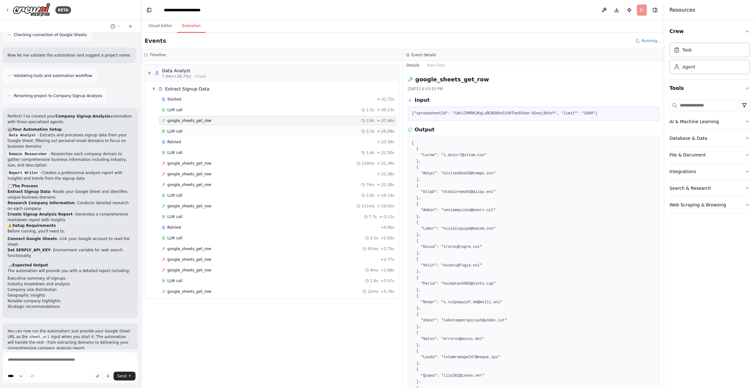
click at [182, 128] on div "LLM call 2.3s + -25.09s" at bounding box center [277, 131] width 237 height 9
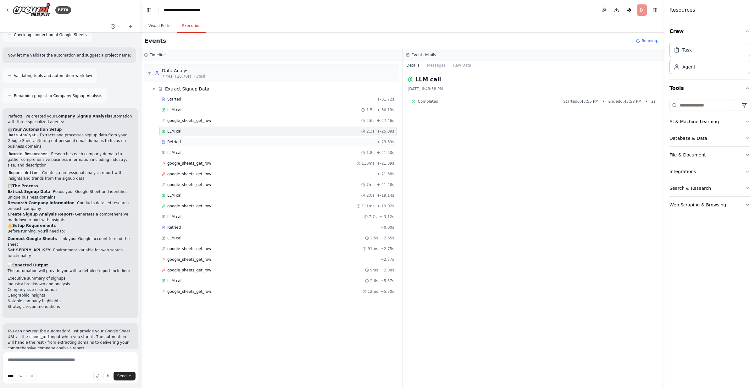
click at [181, 144] on div "Retried" at bounding box center [268, 142] width 213 height 5
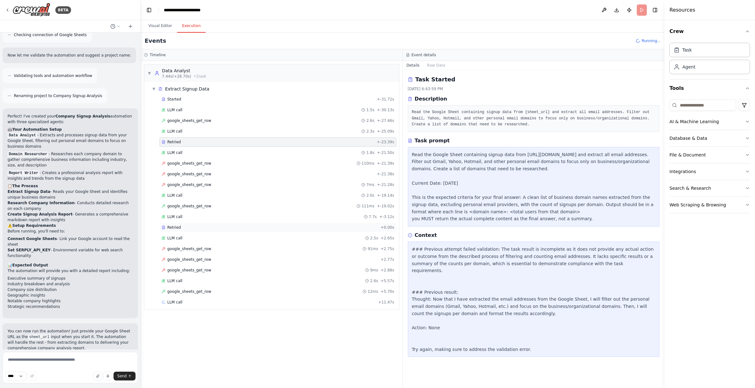
click at [179, 227] on span "Retried" at bounding box center [174, 227] width 14 height 5
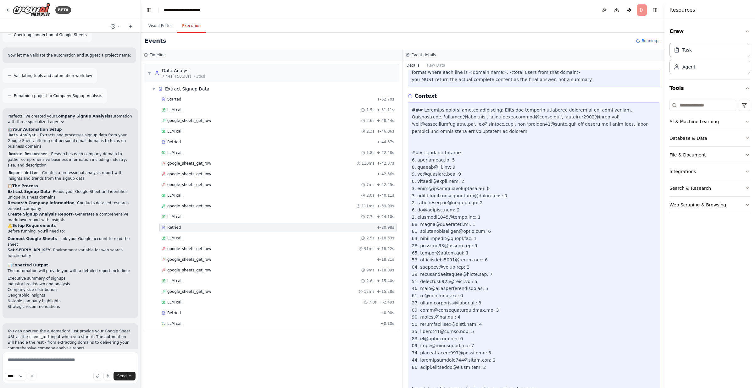
scroll to position [0, 0]
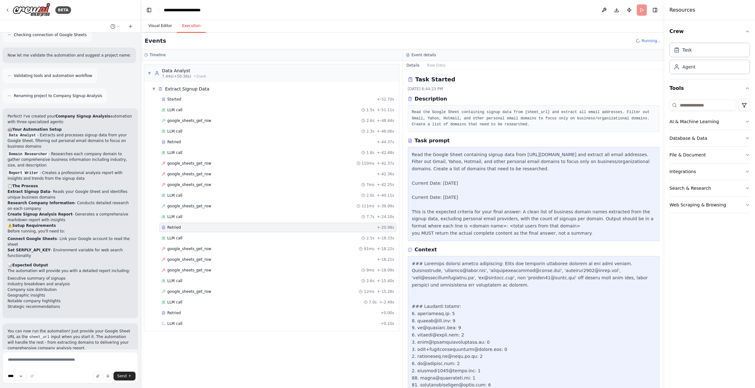
click at [164, 27] on button "Visual Editor" at bounding box center [160, 25] width 34 height 13
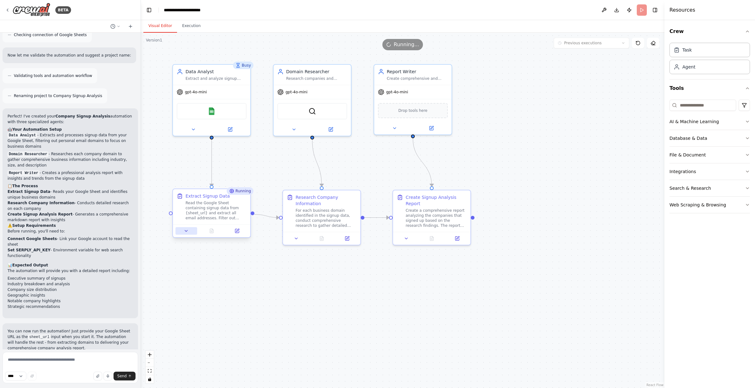
click at [187, 231] on icon at bounding box center [186, 230] width 3 height 1
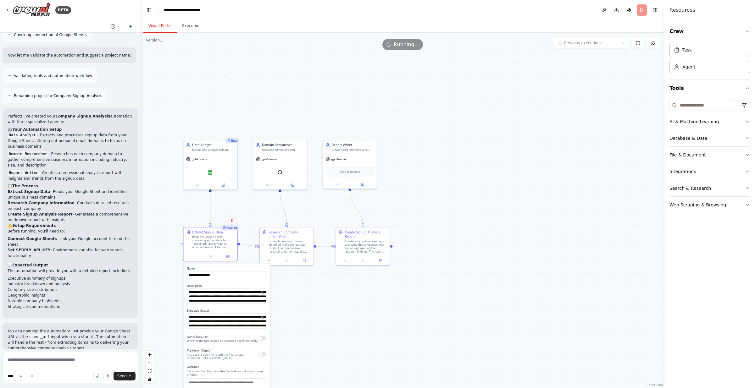
click at [326, 313] on div ".deletable-edge-delete-btn { width: 20px; height: 20px; border: 0px solid #ffff…" at bounding box center [403, 211] width 524 height 356
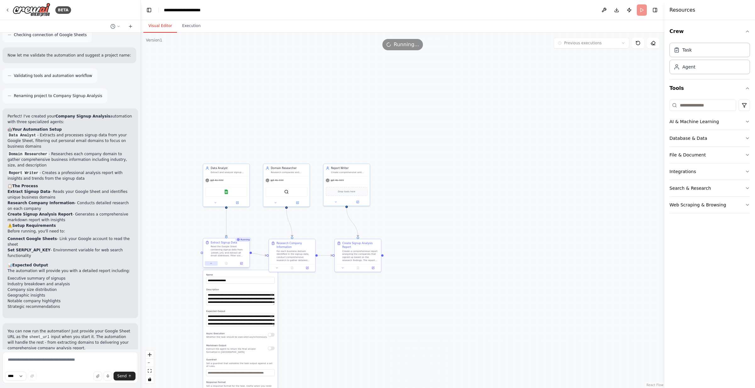
click at [214, 265] on button at bounding box center [211, 263] width 13 height 4
click at [212, 265] on button at bounding box center [211, 263] width 13 height 4
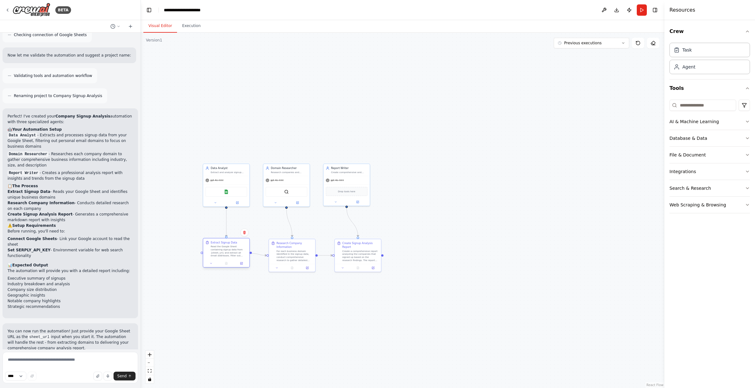
click at [210, 266] on div at bounding box center [226, 264] width 46 height 8
click at [210, 263] on icon at bounding box center [211, 263] width 2 height 1
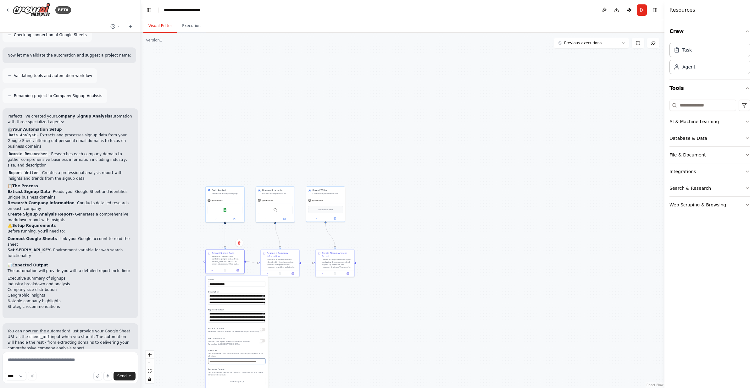
click at [217, 360] on input "text" at bounding box center [236, 362] width 57 height 6
type input "********"
click at [213, 273] on div "Extract Signup Data Read the Google Sheet containing signup data from {sheet_ur…" at bounding box center [224, 261] width 39 height 25
click at [213, 269] on icon at bounding box center [212, 270] width 3 height 3
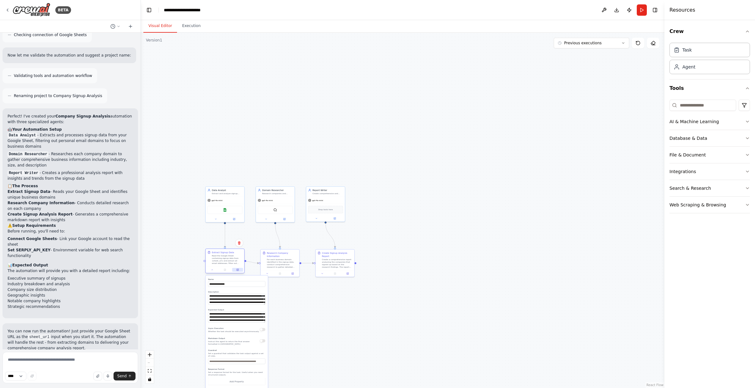
click at [236, 270] on button at bounding box center [237, 270] width 11 height 4
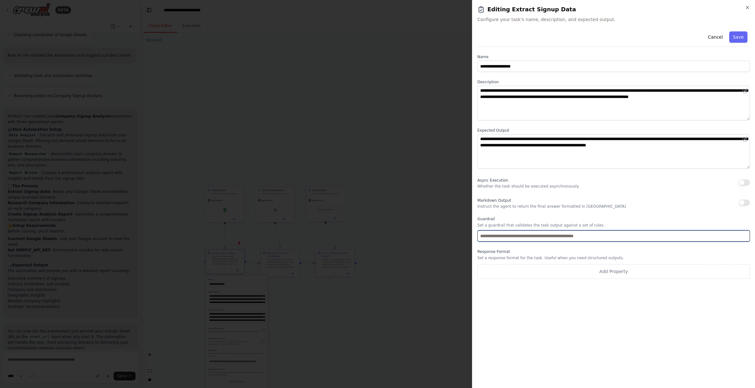
click at [492, 239] on input "text" at bounding box center [613, 235] width 273 height 11
type input "*"
type input "********"
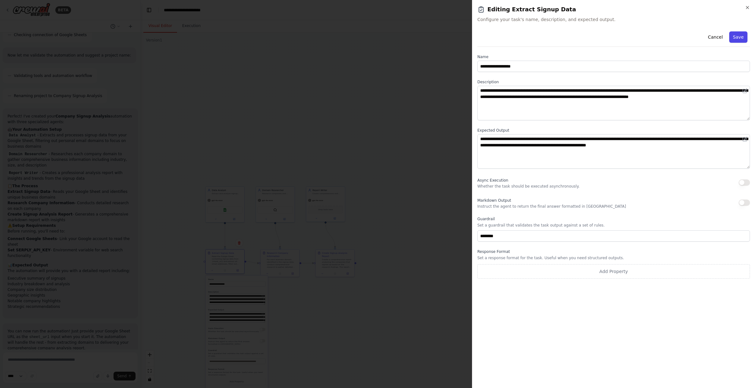
click at [735, 35] on button "Save" at bounding box center [738, 36] width 18 height 11
type input "********"
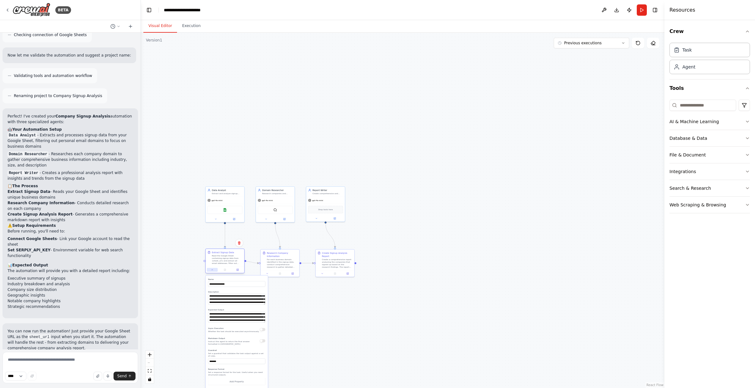
click at [212, 271] on button at bounding box center [212, 270] width 11 height 4
click at [641, 9] on button "Run" at bounding box center [642, 9] width 10 height 11
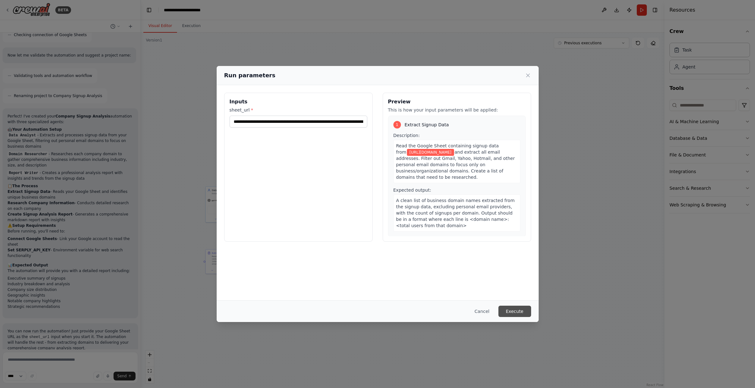
click at [516, 309] on button "Execute" at bounding box center [514, 311] width 33 height 11
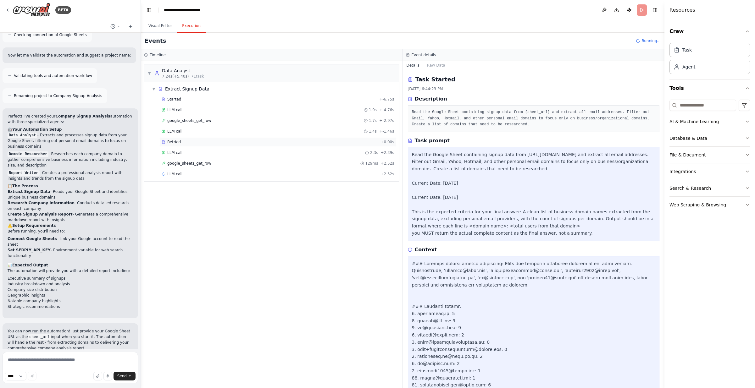
click at [181, 142] on div "Retried" at bounding box center [270, 142] width 216 height 5
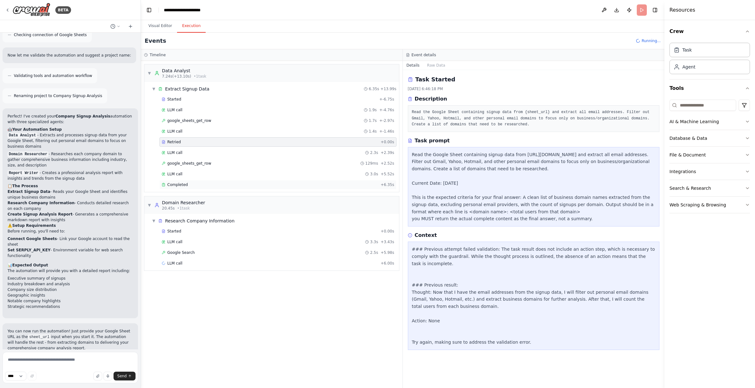
click at [191, 185] on div "Completed" at bounding box center [270, 184] width 216 height 5
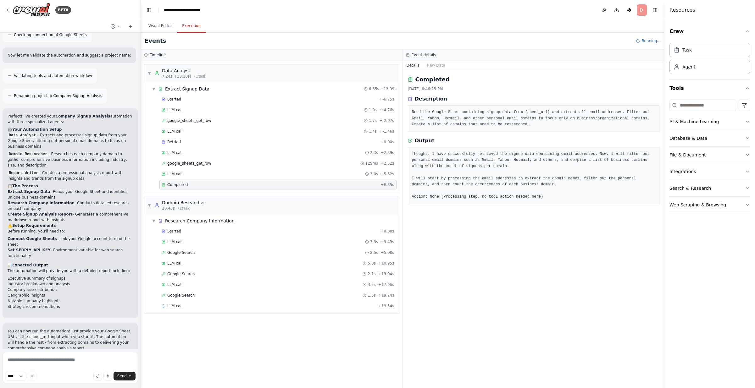
click at [189, 247] on div "Started + 0.00s LLM call 3.3s + 3.43s Google Search 2.5s + 5.98s LLM call 5.0s …" at bounding box center [274, 270] width 250 height 86
click at [187, 243] on div "LLM call 3.3s + 3.43s" at bounding box center [278, 242] width 233 height 5
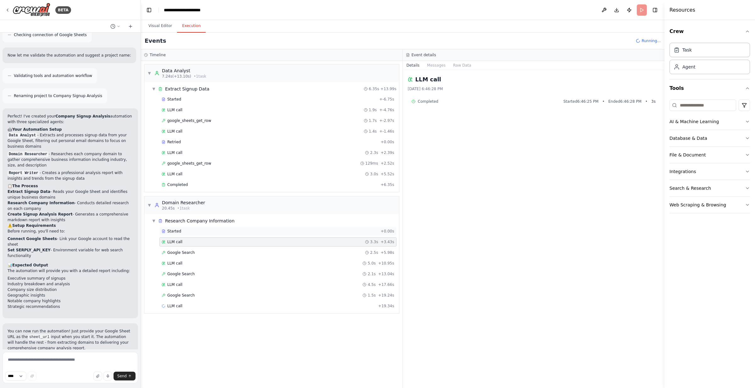
click at [184, 230] on div "Started" at bounding box center [270, 231] width 216 height 5
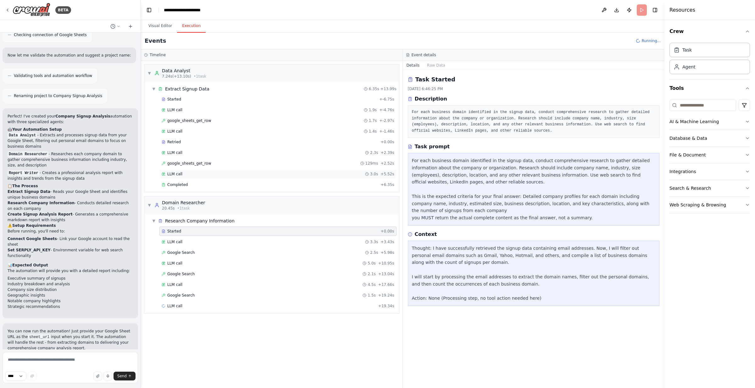
click at [176, 175] on span "LLM call" at bounding box center [174, 174] width 15 height 5
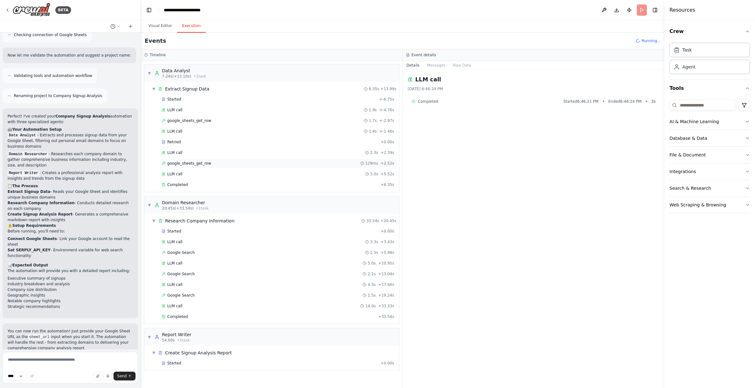
click at [178, 161] on span "google_sheets_get_row" at bounding box center [189, 163] width 44 height 5
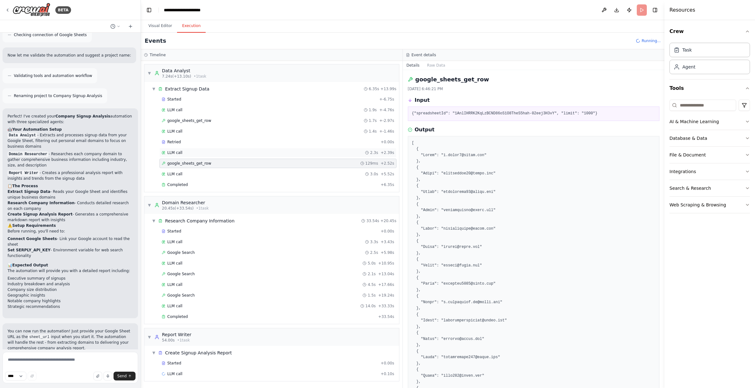
click at [176, 152] on span "LLM call" at bounding box center [174, 152] width 15 height 5
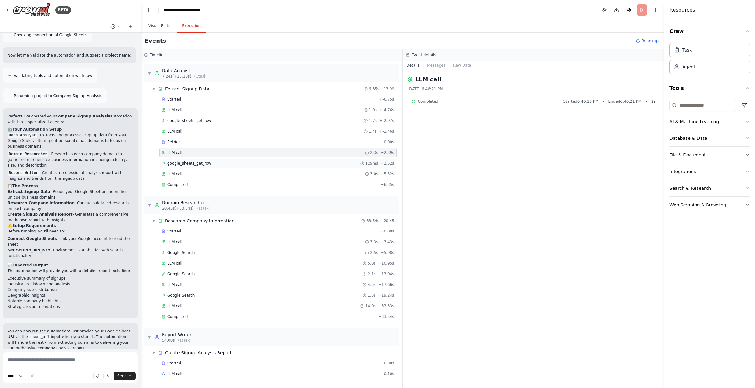
click at [178, 164] on span "google_sheets_get_row" at bounding box center [189, 163] width 44 height 5
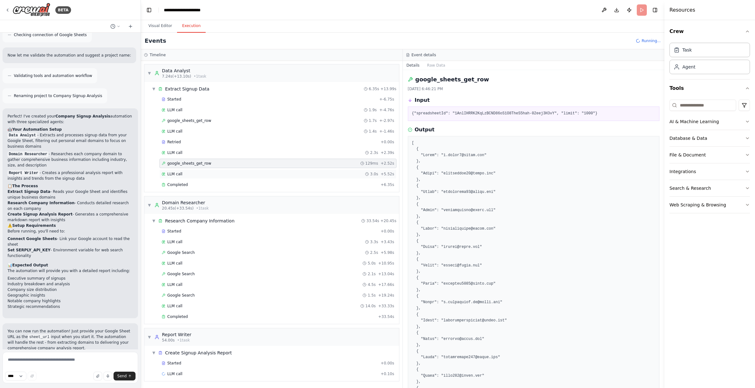
click at [177, 175] on span "LLM call" at bounding box center [174, 174] width 15 height 5
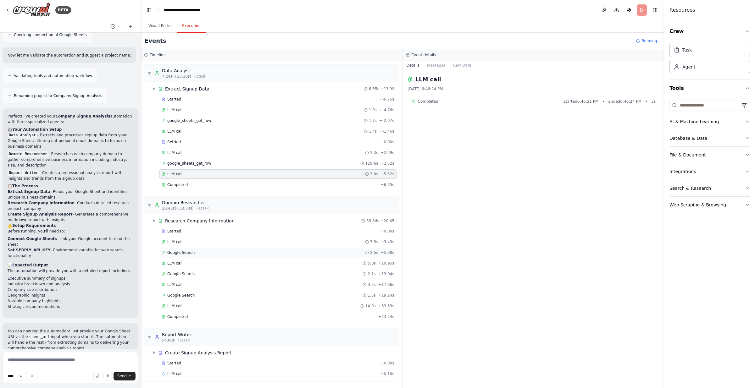
scroll to position [0, 0]
click at [182, 254] on span "Google Search" at bounding box center [180, 252] width 27 height 5
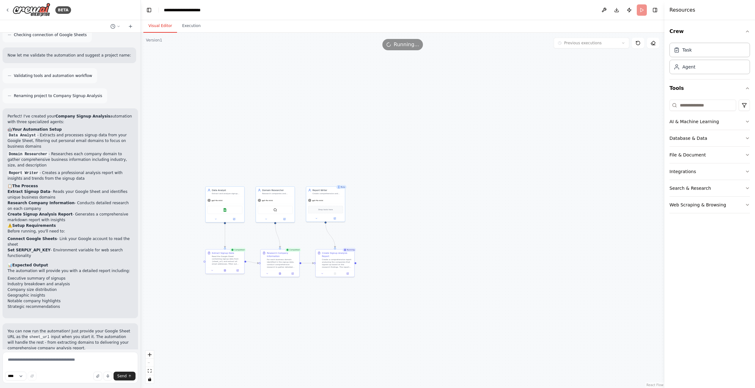
click at [155, 20] on button "Visual Editor" at bounding box center [160, 25] width 34 height 13
click at [225, 257] on div "Read the Google Sheet containing signup data from {sheet_url} and extract all e…" at bounding box center [227, 260] width 30 height 10
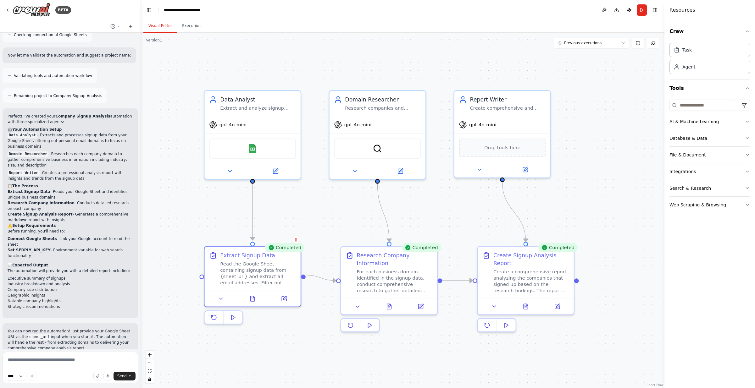
click at [180, 248] on div ".deletable-edge-delete-btn { width: 20px; height: 20px; border: 0px solid #ffff…" at bounding box center [403, 211] width 524 height 356
click at [284, 301] on button at bounding box center [284, 297] width 27 height 9
click at [284, 295] on icon at bounding box center [284, 297] width 6 height 6
click at [277, 305] on div "Extract Signup Data Read the Google Sheet containing signup data from {sheet_ur…" at bounding box center [252, 275] width 97 height 61
click at [284, 298] on icon at bounding box center [284, 297] width 5 height 5
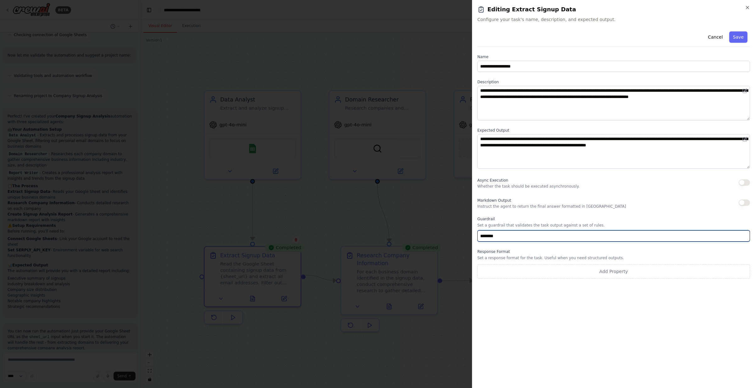
drag, startPoint x: 497, startPoint y: 235, endPoint x: 447, endPoint y: 237, distance: 50.0
click at [449, 237] on body "BETA Take a list of signups that I'll provide in a google sheet and do a lookup…" at bounding box center [377, 194] width 755 height 388
click at [737, 37] on button "Save" at bounding box center [738, 36] width 18 height 11
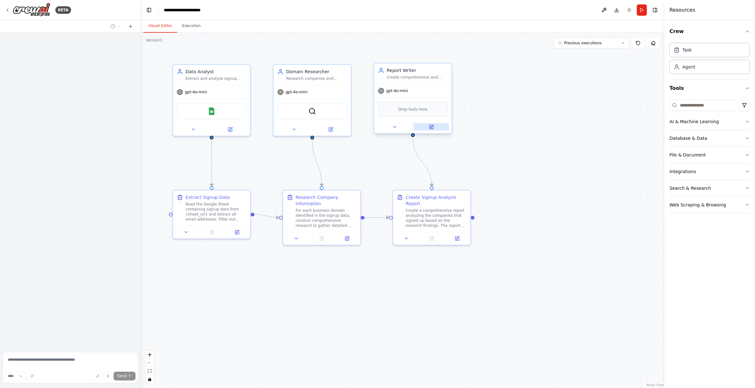
scroll to position [482, 0]
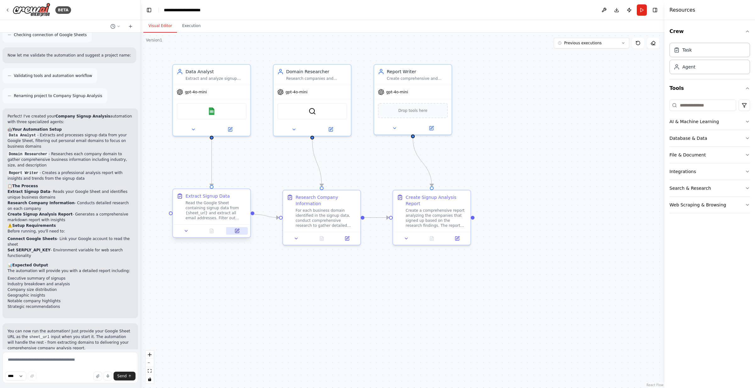
click at [238, 231] on icon at bounding box center [237, 231] width 4 height 4
click at [642, 13] on button "Run" at bounding box center [642, 9] width 10 height 11
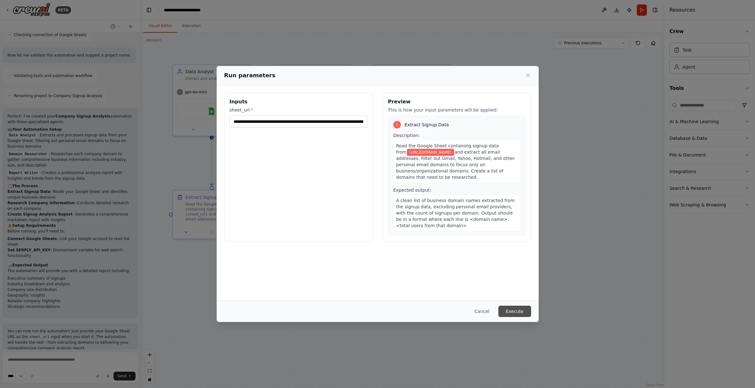
click at [517, 313] on button "Execute" at bounding box center [514, 311] width 33 height 11
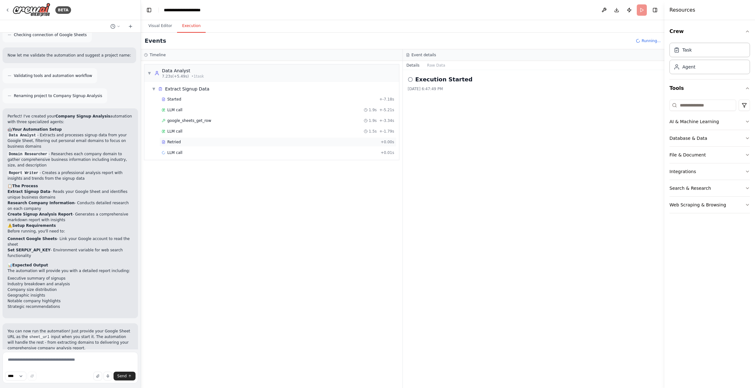
click at [184, 142] on div "Retried" at bounding box center [270, 142] width 216 height 5
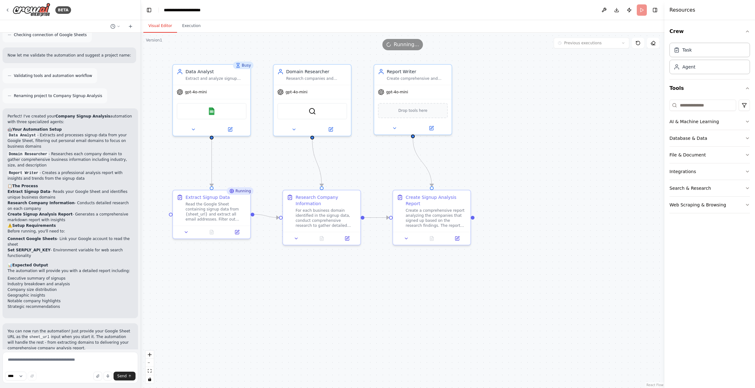
click at [161, 27] on button "Visual Editor" at bounding box center [160, 25] width 34 height 13
click at [238, 232] on icon at bounding box center [237, 231] width 4 height 4
